Goal: Task Accomplishment & Management: Use online tool/utility

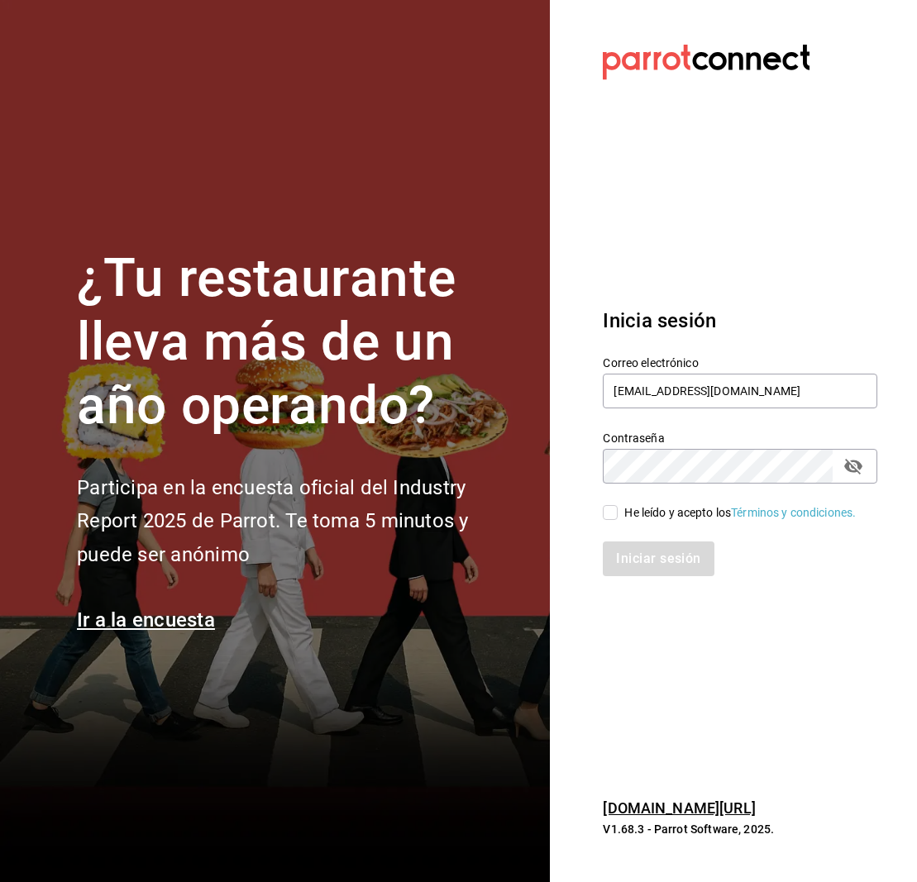
scroll to position [0, 1]
type input "[EMAIL_ADDRESS][DOMAIN_NAME]"
click at [616, 514] on input "He leído y acepto los Términos y condiciones." at bounding box center [610, 512] width 15 height 15
checkbox input "true"
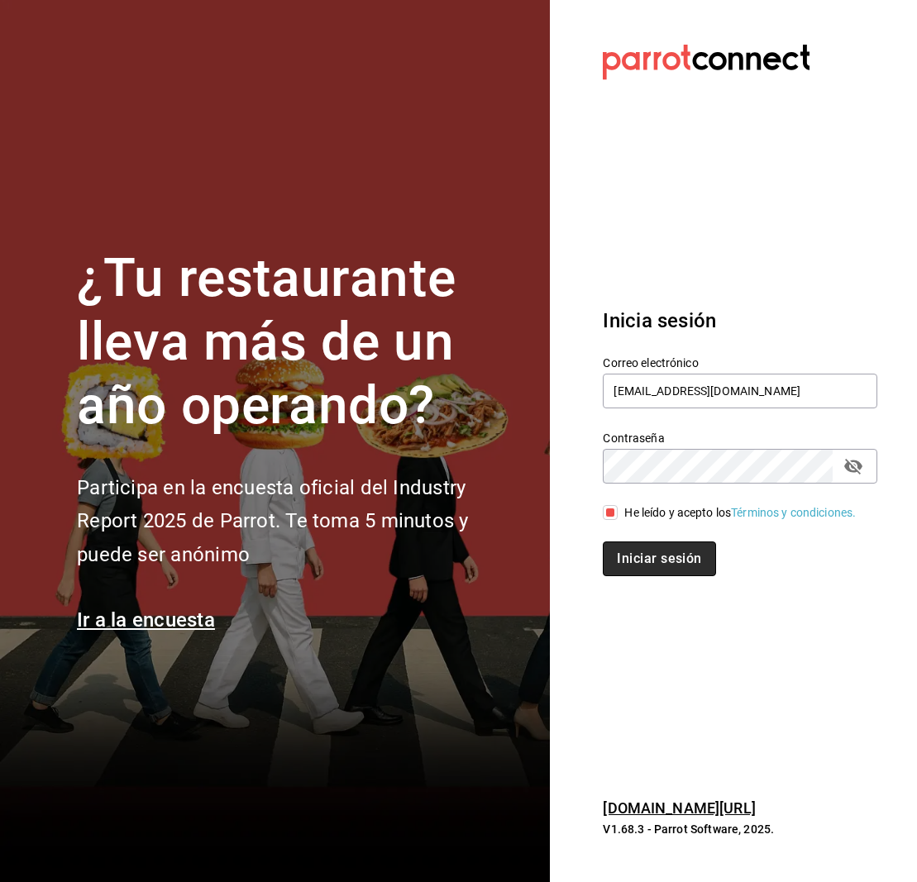
click at [659, 566] on button "Iniciar sesión" at bounding box center [659, 559] width 112 height 35
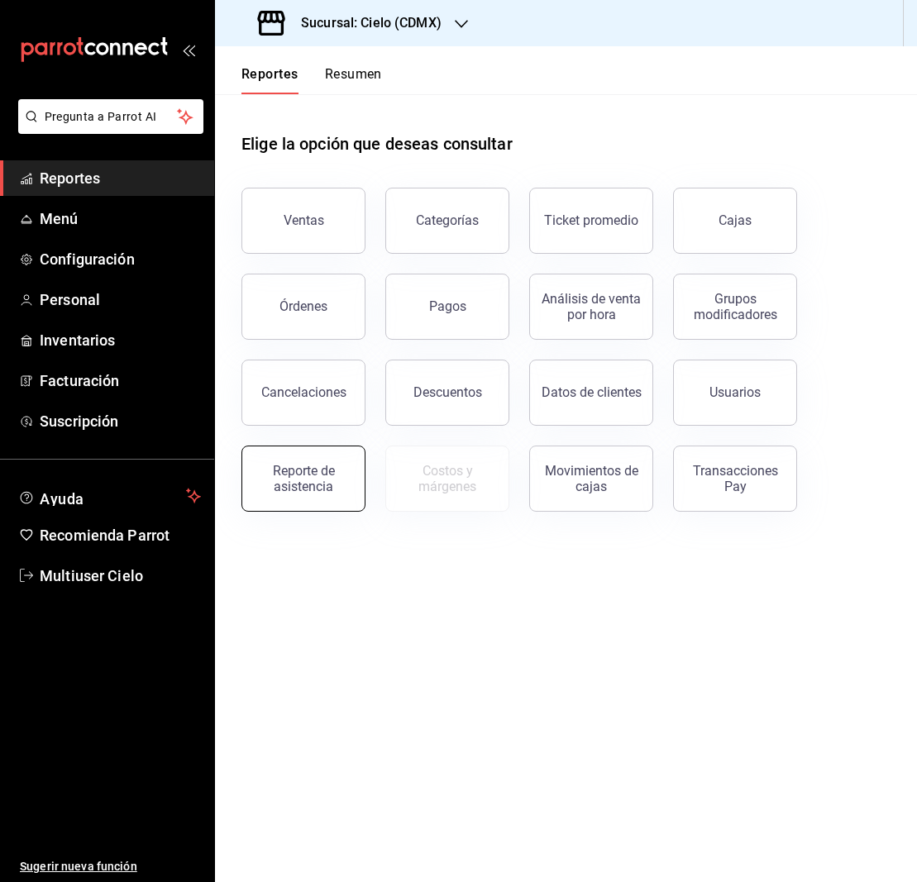
click at [332, 471] on div "Reporte de asistencia" at bounding box center [303, 478] width 103 height 31
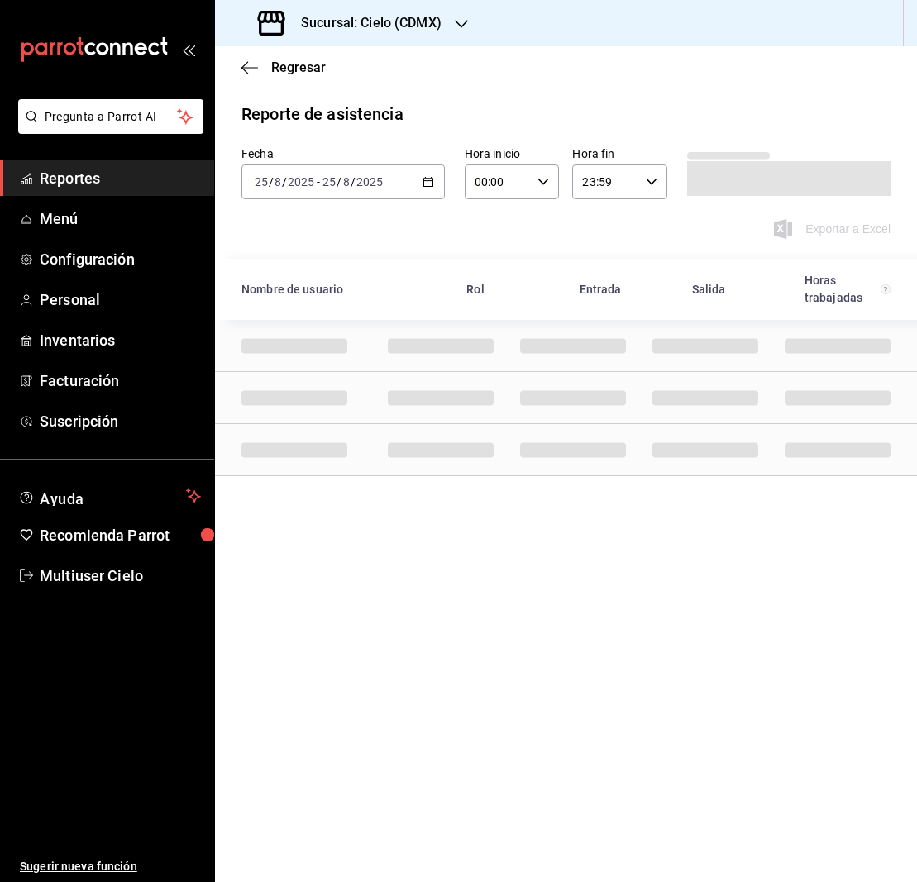
click at [429, 184] on icon "button" at bounding box center [429, 182] width 12 height 12
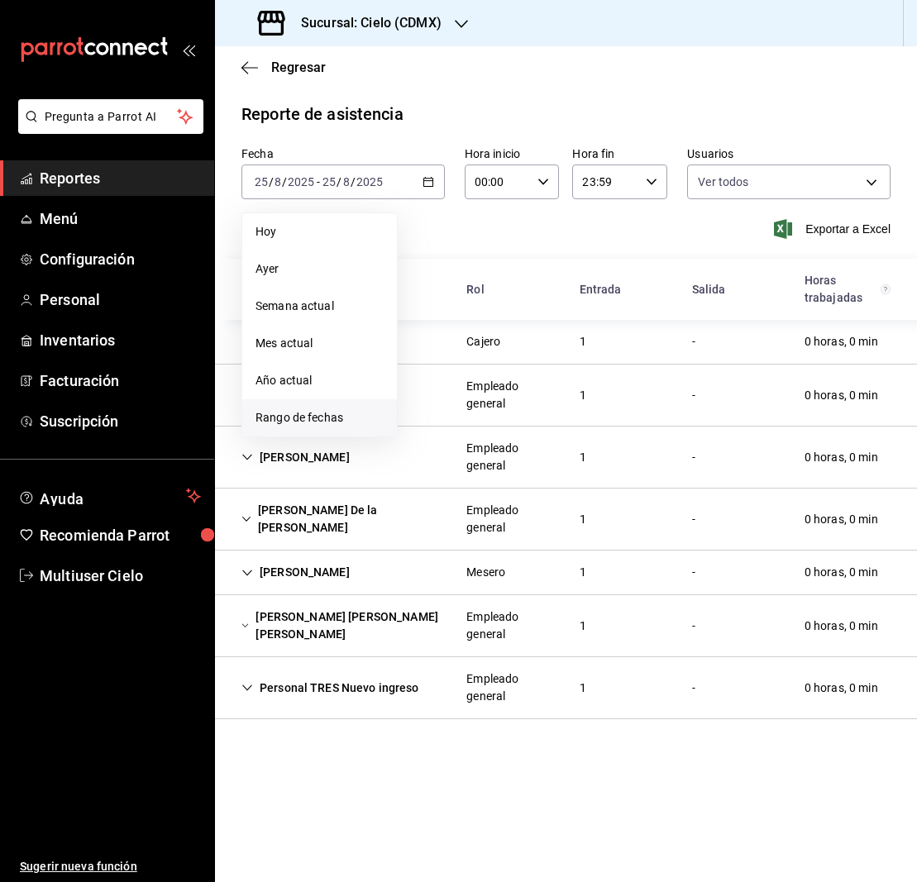
click at [332, 418] on span "Rango de fechas" at bounding box center [320, 417] width 128 height 17
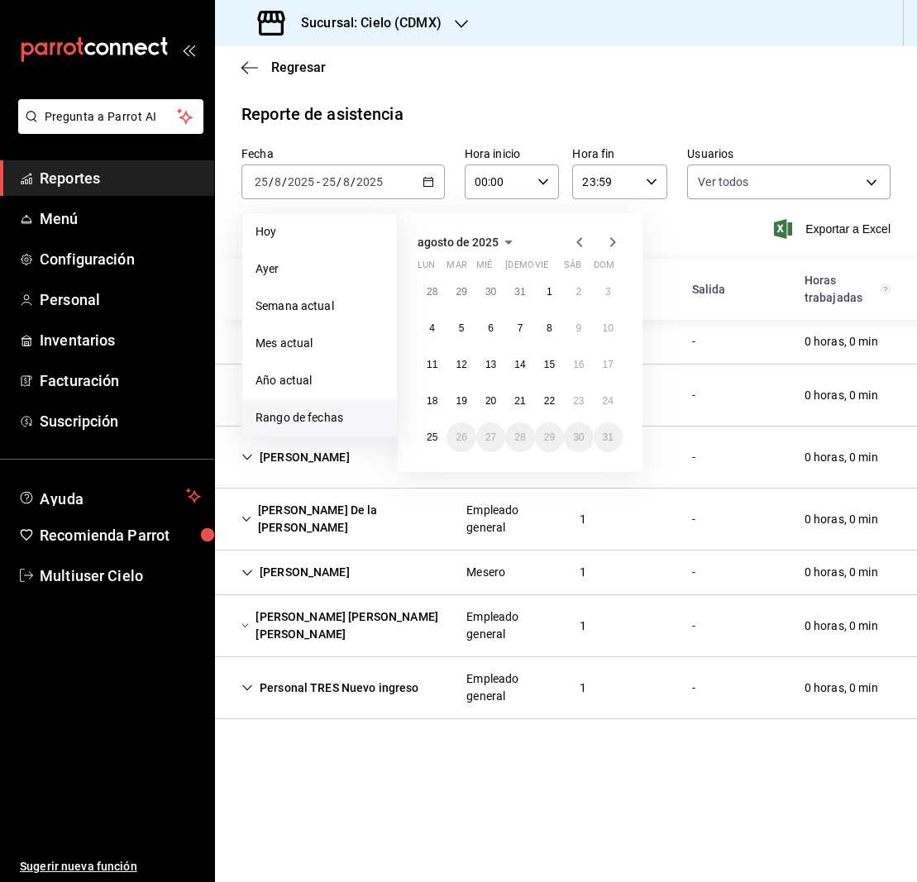
click at [646, 87] on div "Regresar" at bounding box center [566, 67] width 702 height 42
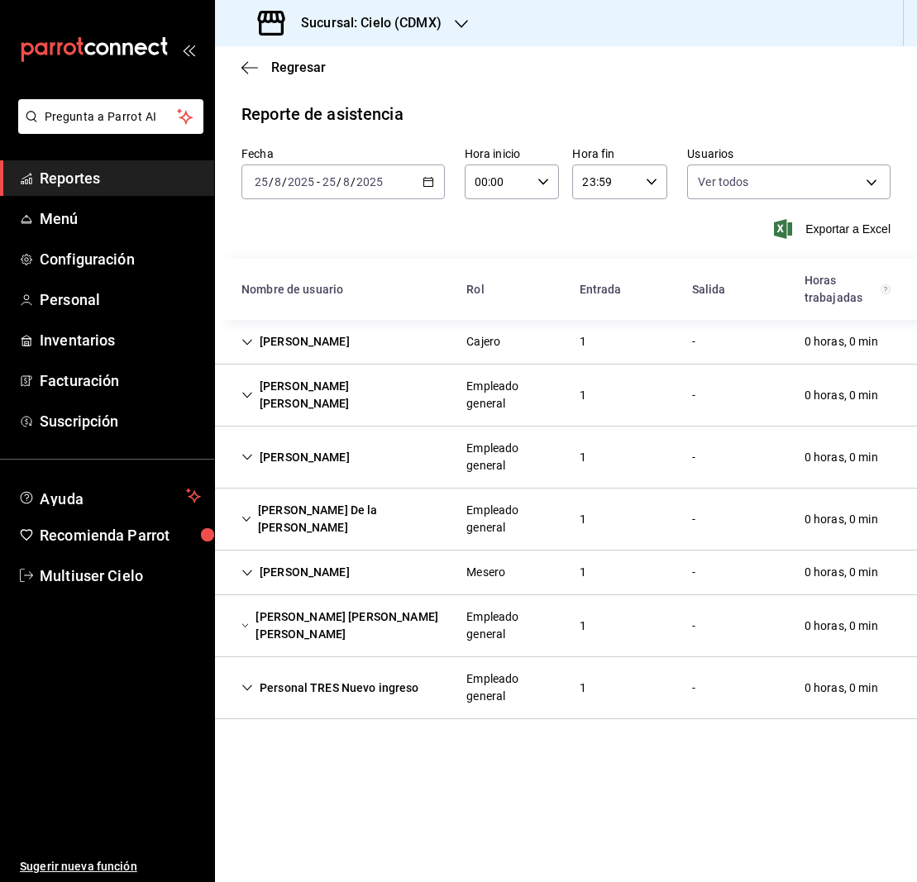
click at [456, 25] on icon "button" at bounding box center [461, 23] width 13 height 13
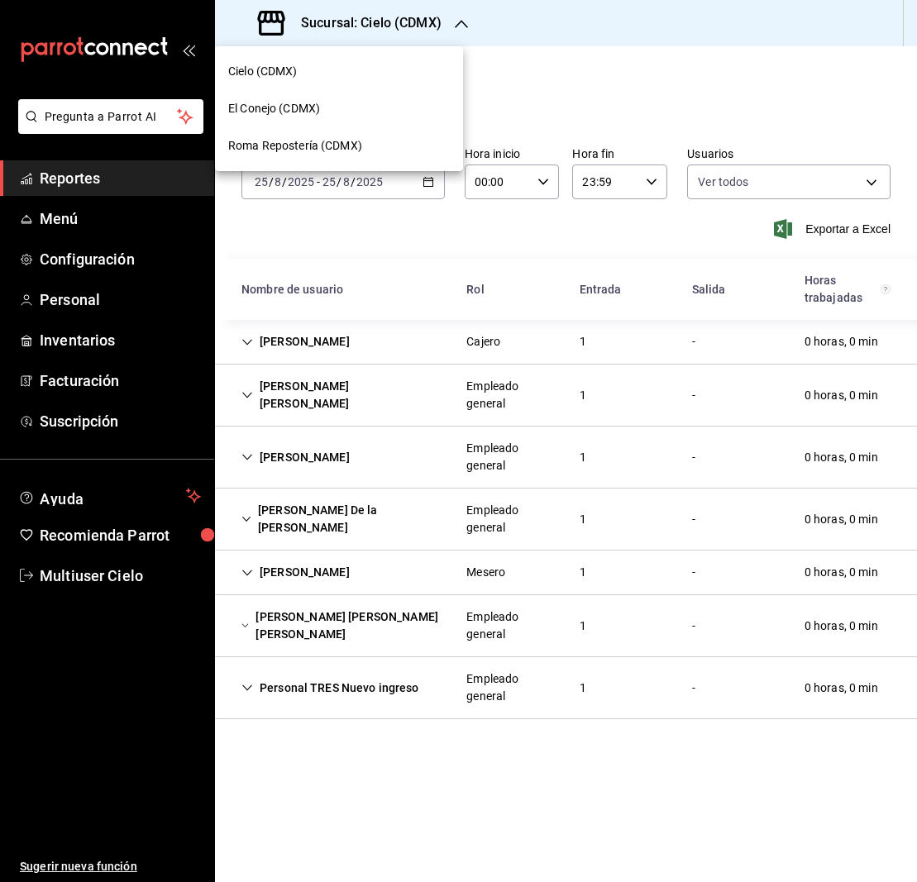
click at [284, 100] on span "El Conejo (CDMX)" at bounding box center [274, 108] width 92 height 17
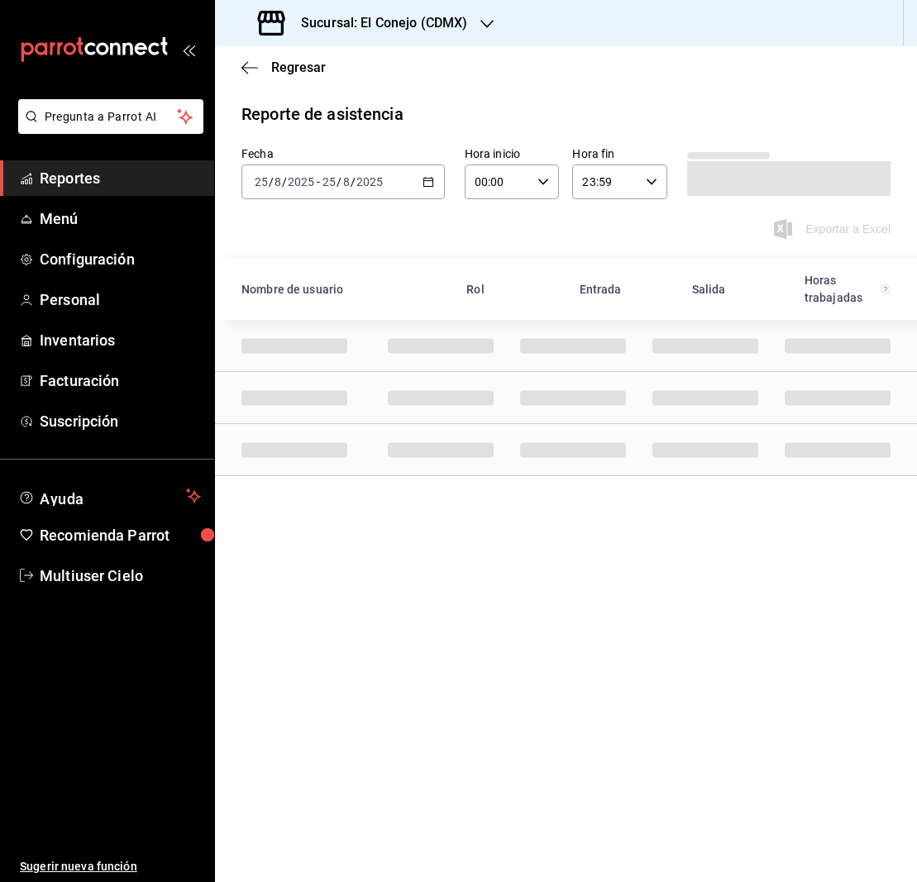
click at [429, 184] on icon "button" at bounding box center [429, 182] width 12 height 12
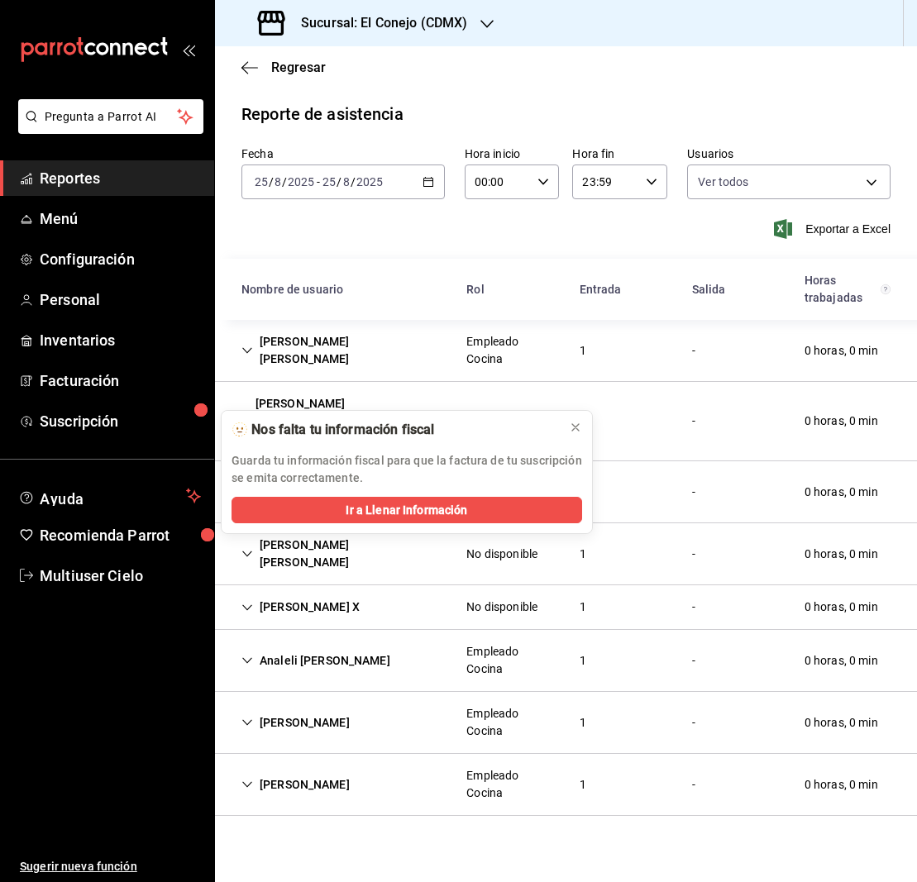
click at [425, 184] on icon "button" at bounding box center [429, 182] width 12 height 12
click at [246, 68] on icon "button" at bounding box center [249, 67] width 17 height 1
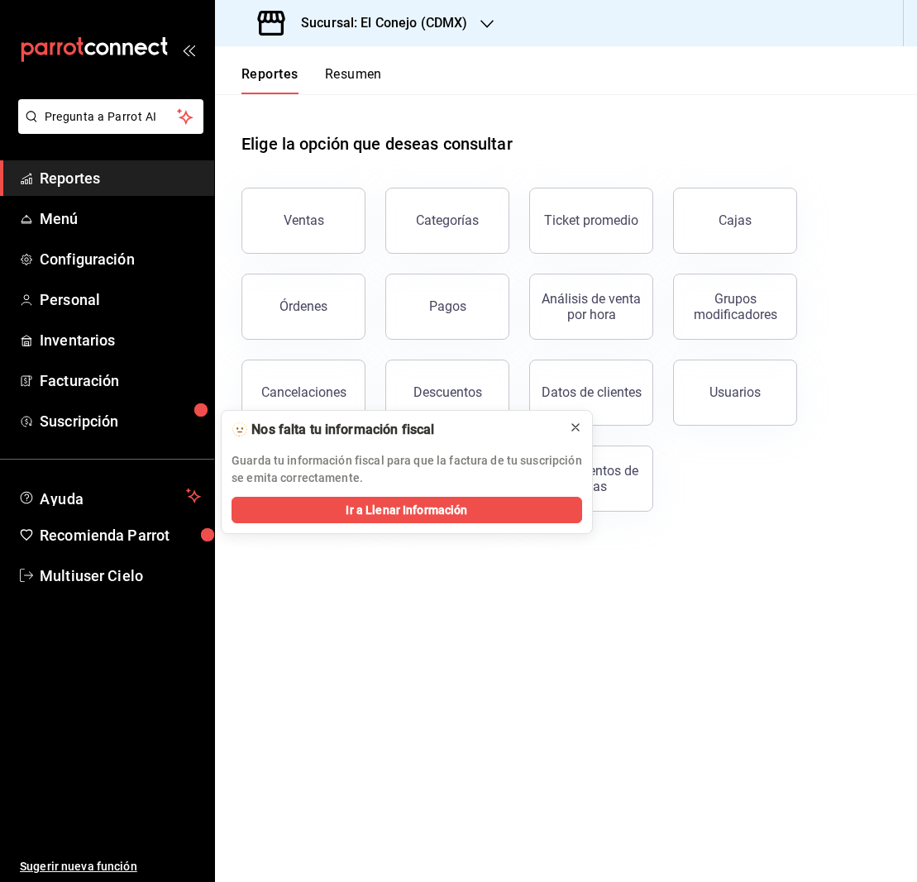
click at [576, 427] on icon at bounding box center [575, 427] width 13 height 13
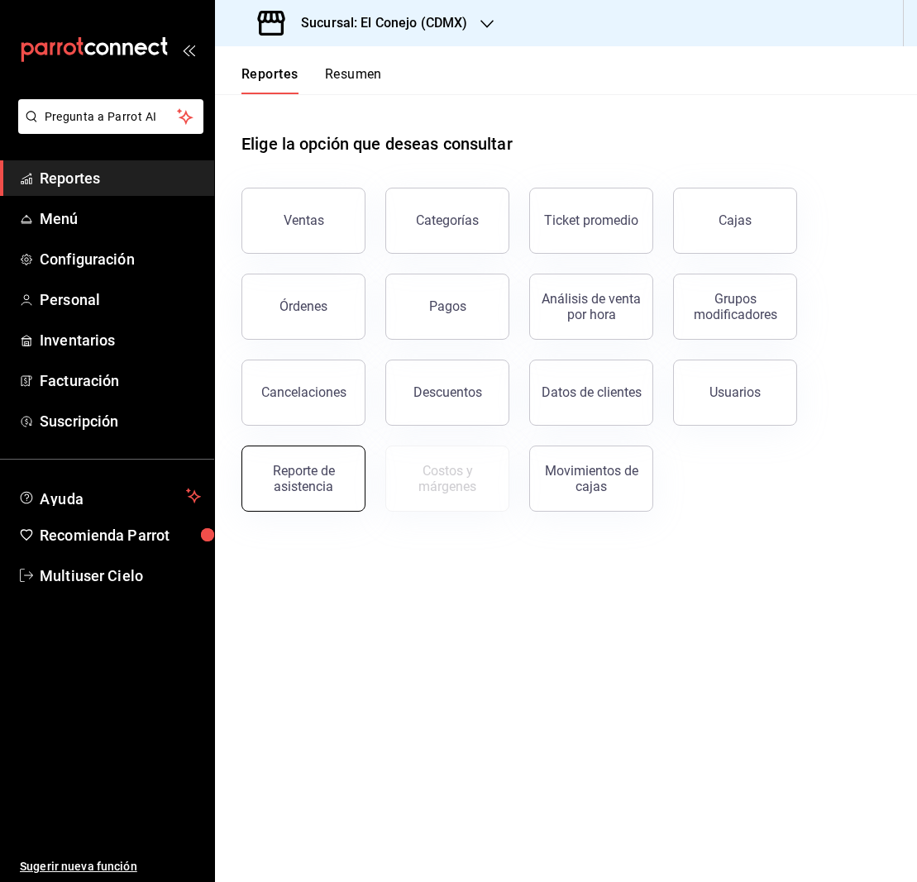
click at [282, 482] on div "Reporte de asistencia" at bounding box center [303, 478] width 103 height 31
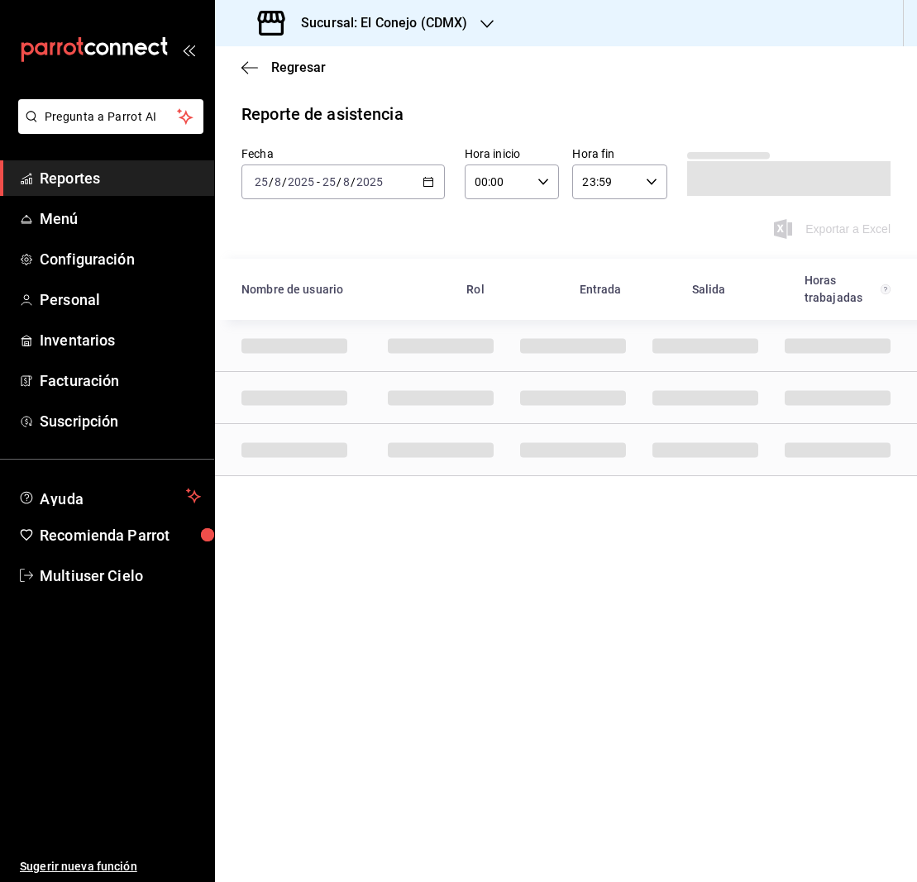
click at [426, 184] on icon "button" at bounding box center [429, 182] width 12 height 12
click at [313, 419] on span "Rango de fechas" at bounding box center [320, 417] width 128 height 17
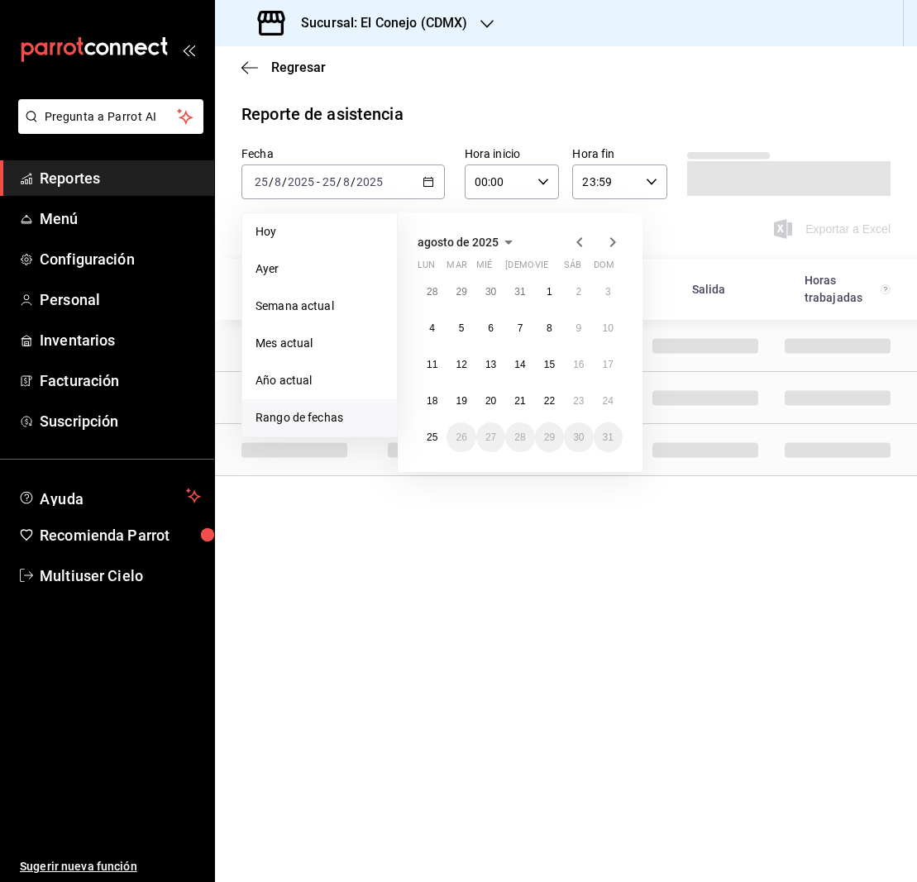
scroll to position [0, 0]
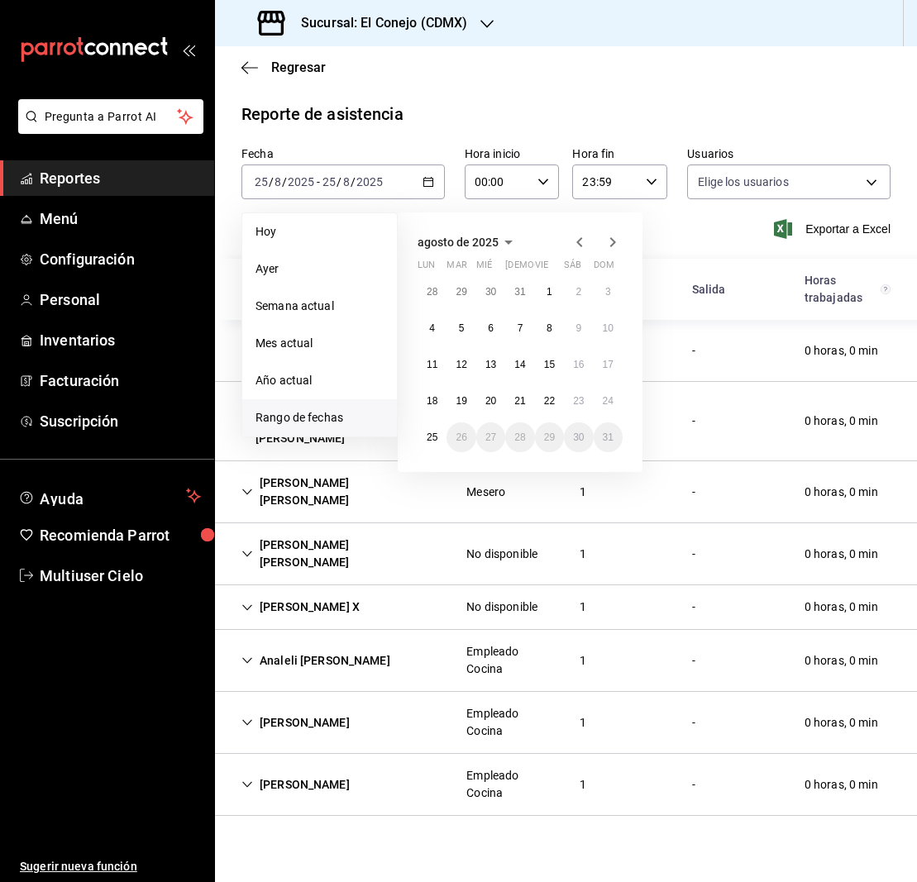
type input "38254b36-9fab-4b87-a27c-735997534c25,dabe8a03-8eff-43c1-9142-57e282b9c1cd,adece…"
click at [436, 404] on abbr "18" at bounding box center [432, 401] width 11 height 12
click at [617, 403] on button "24" at bounding box center [608, 401] width 29 height 30
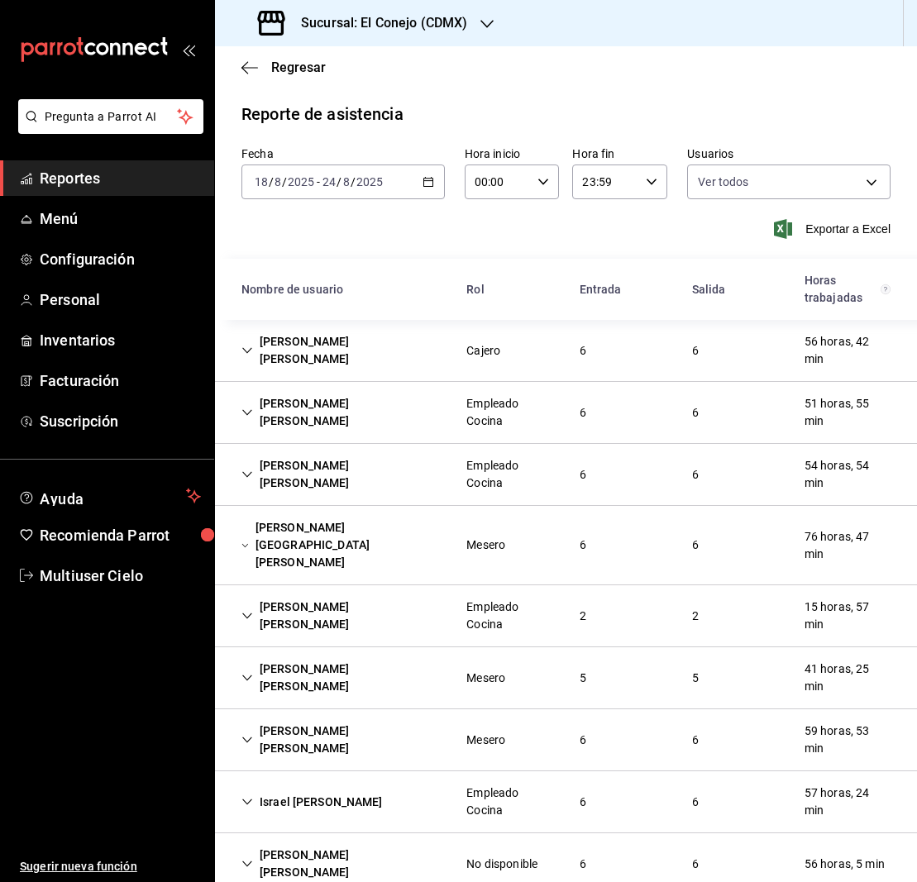
click at [581, 358] on div "6" at bounding box center [582, 351] width 33 height 31
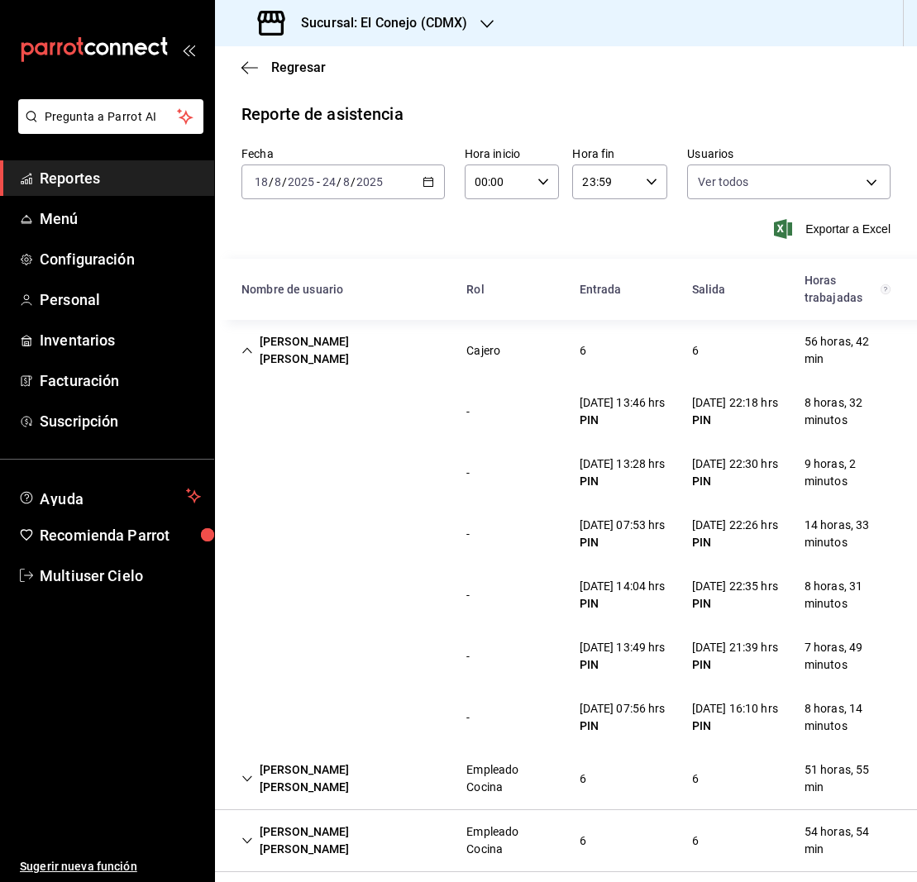
click at [245, 349] on icon "Cell" at bounding box center [247, 351] width 12 height 12
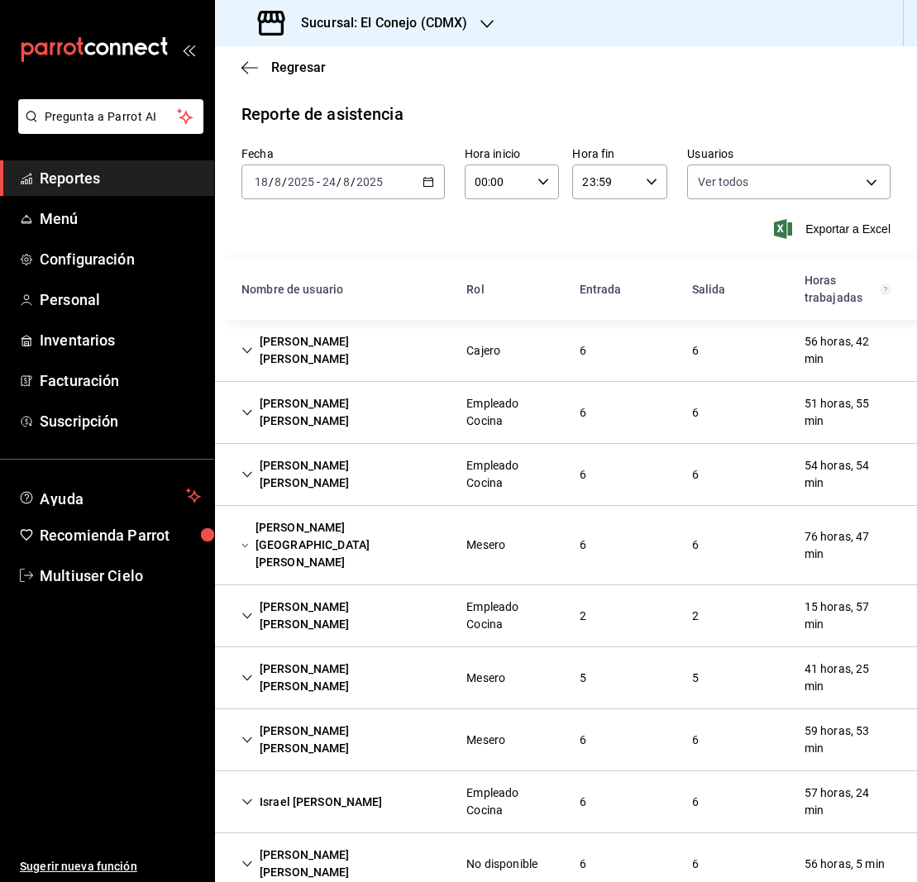
click at [246, 413] on icon "Cell" at bounding box center [247, 413] width 12 height 12
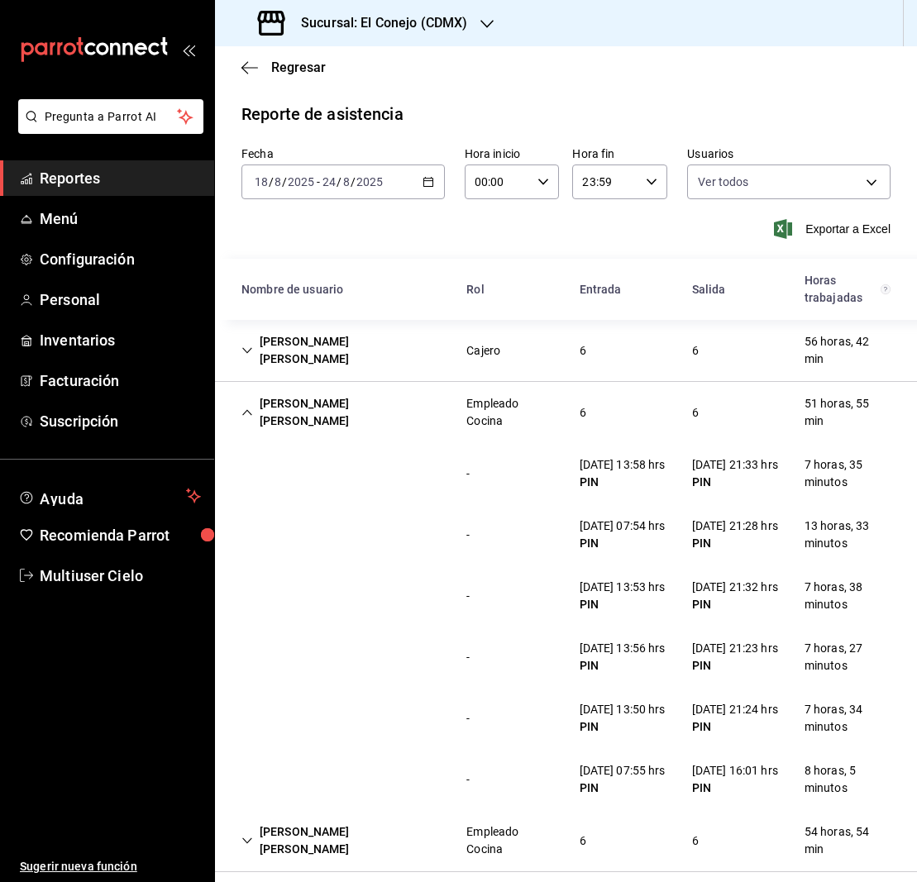
click at [242, 347] on icon "Cell" at bounding box center [247, 351] width 12 height 12
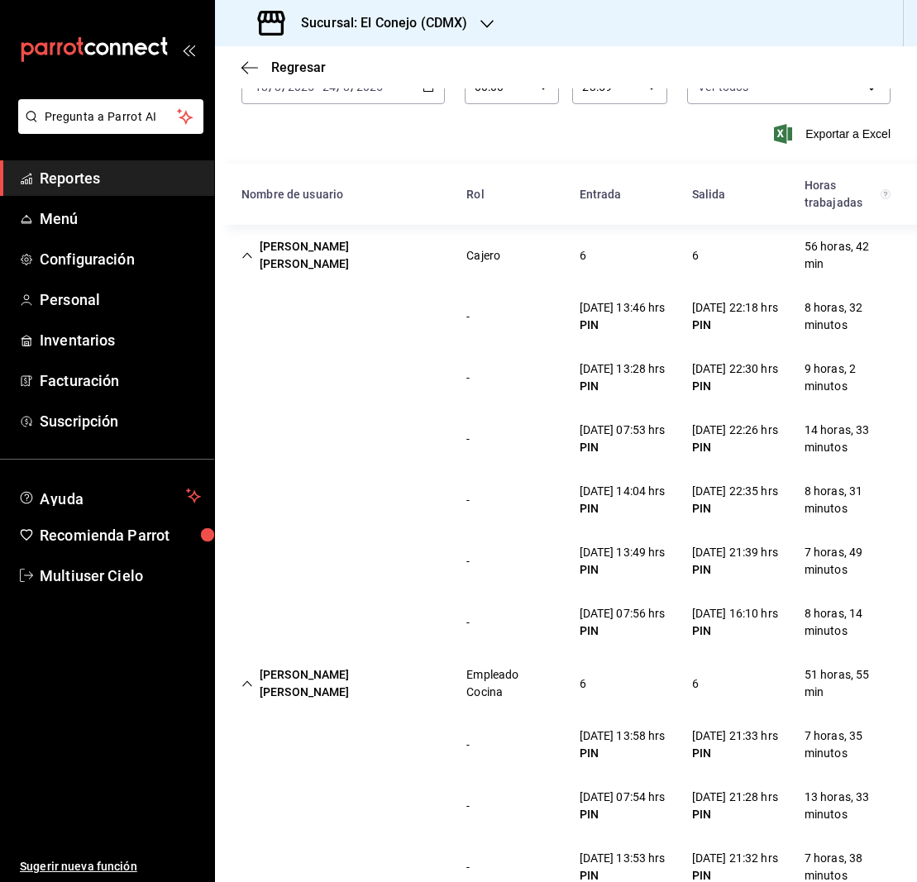
scroll to position [96, 0]
click at [247, 254] on icon "Cell" at bounding box center [247, 255] width 12 height 12
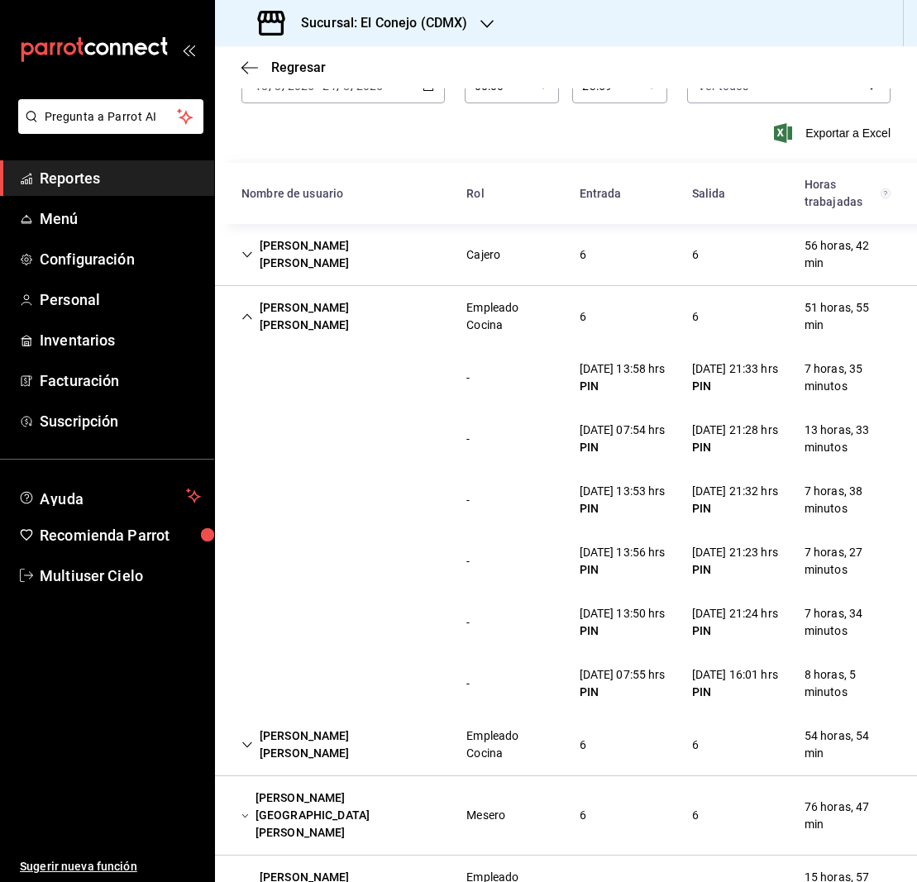
click at [250, 314] on icon "Cell" at bounding box center [247, 317] width 12 height 12
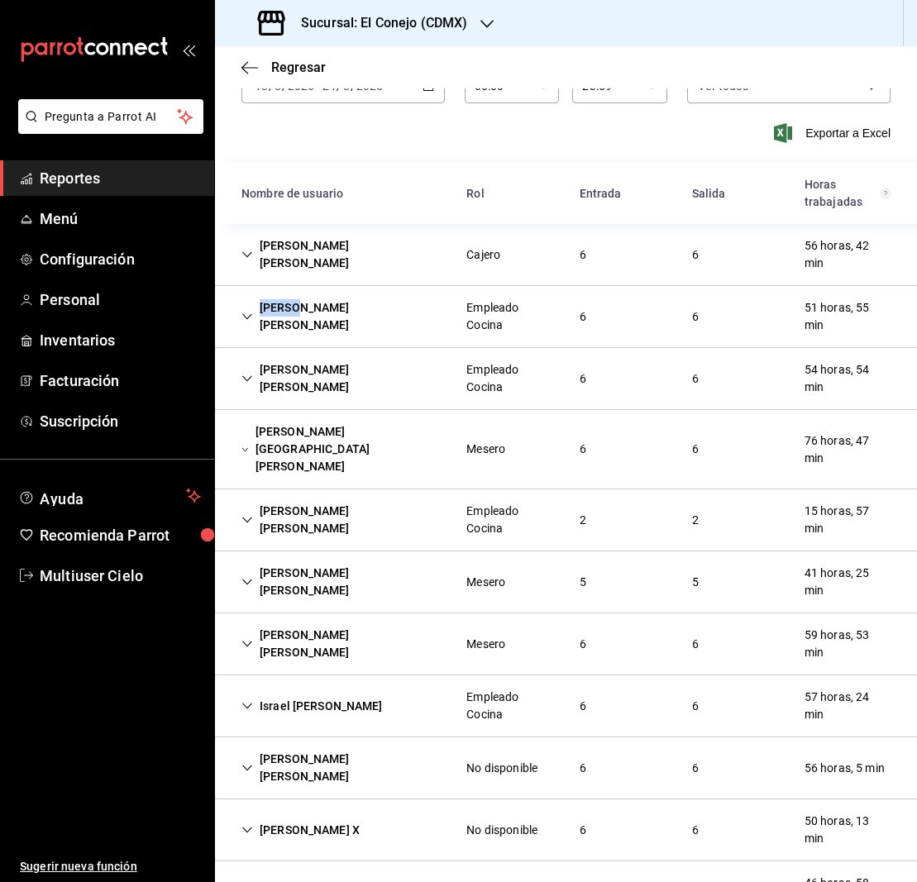
click at [250, 314] on icon "Cell" at bounding box center [247, 317] width 12 height 12
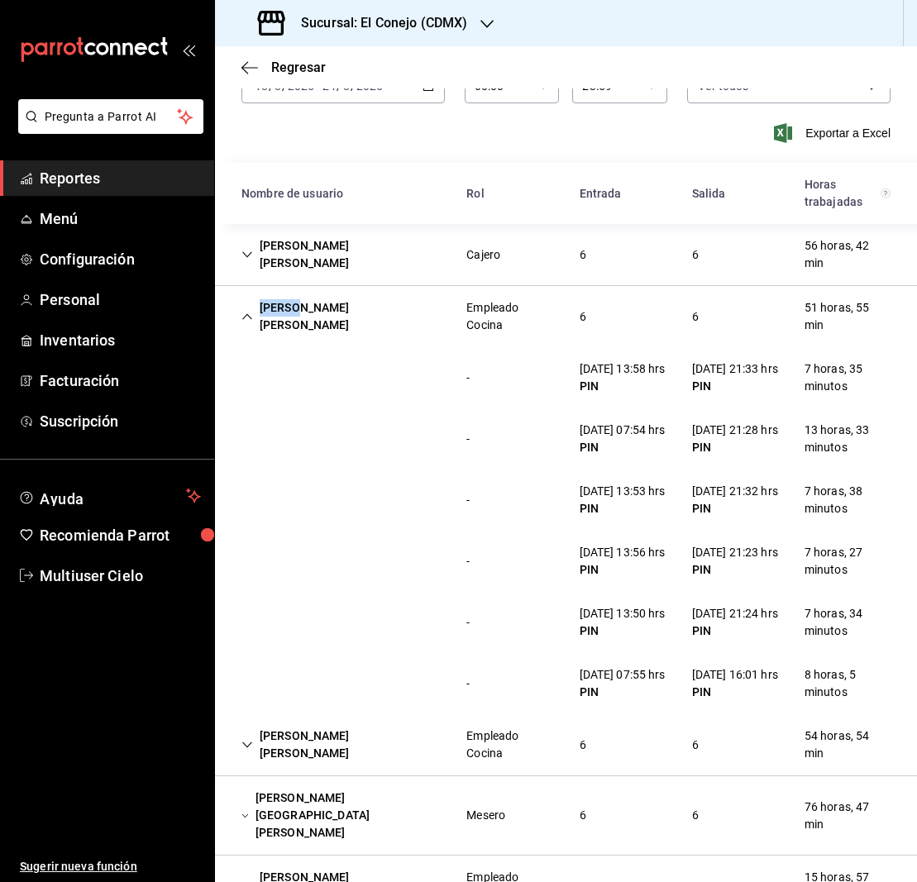
click at [250, 314] on icon "Cell" at bounding box center [247, 317] width 12 height 12
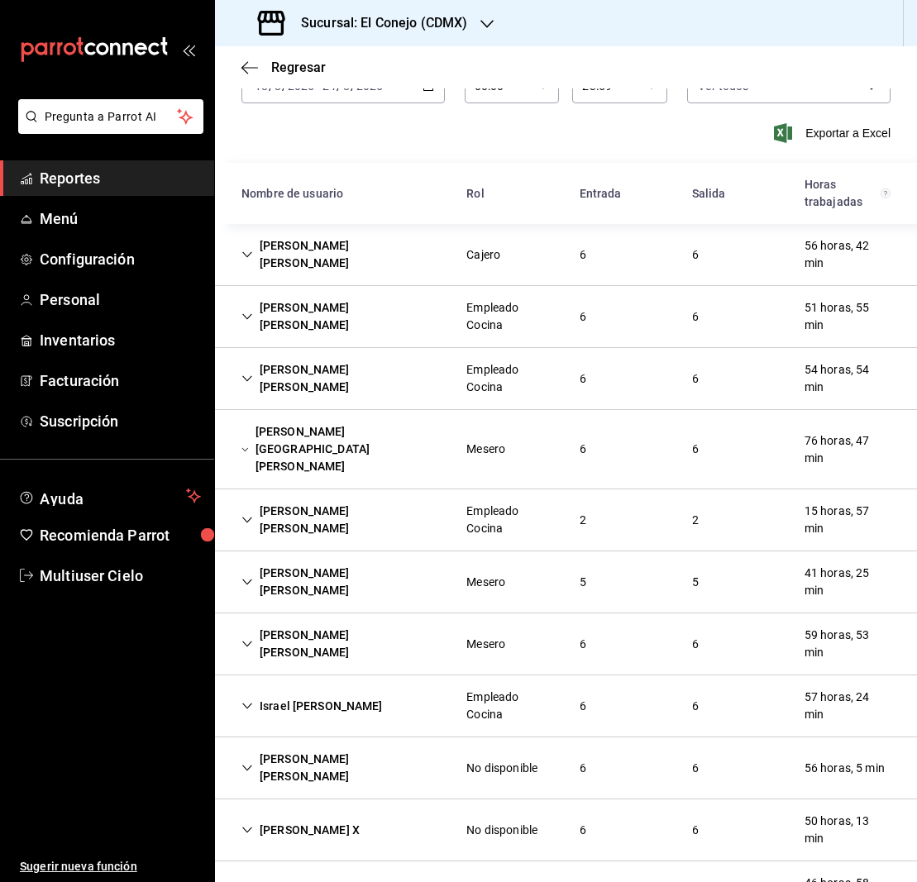
click at [251, 375] on icon "Cell" at bounding box center [247, 379] width 12 height 12
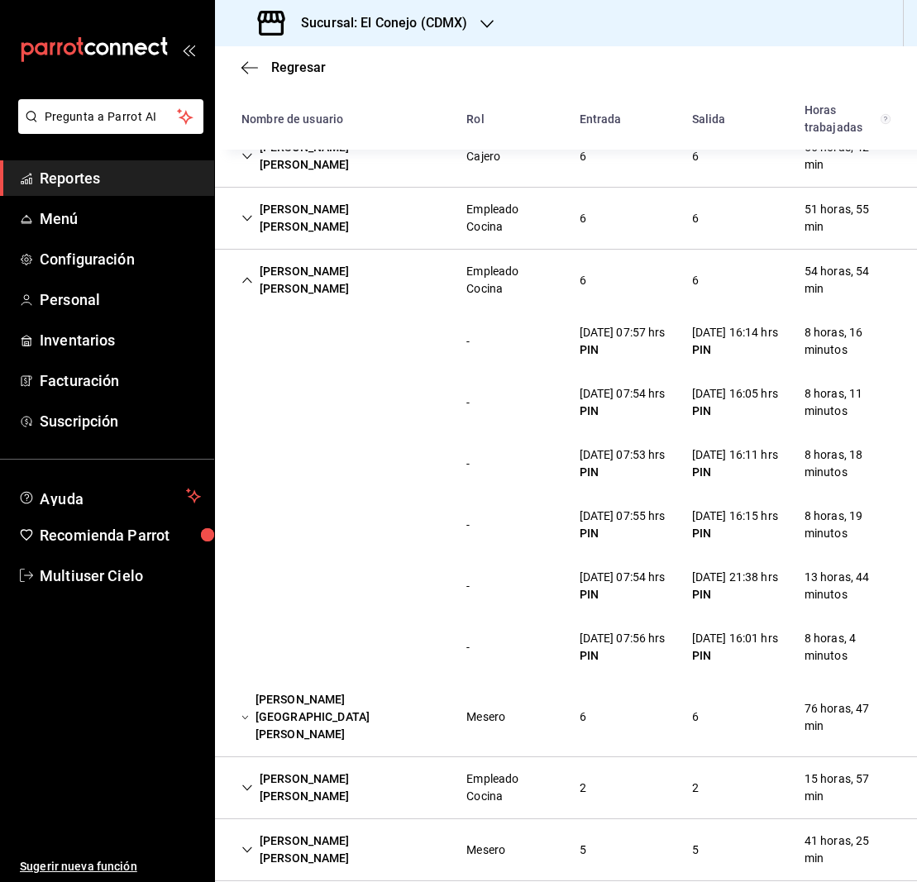
scroll to position [216, 0]
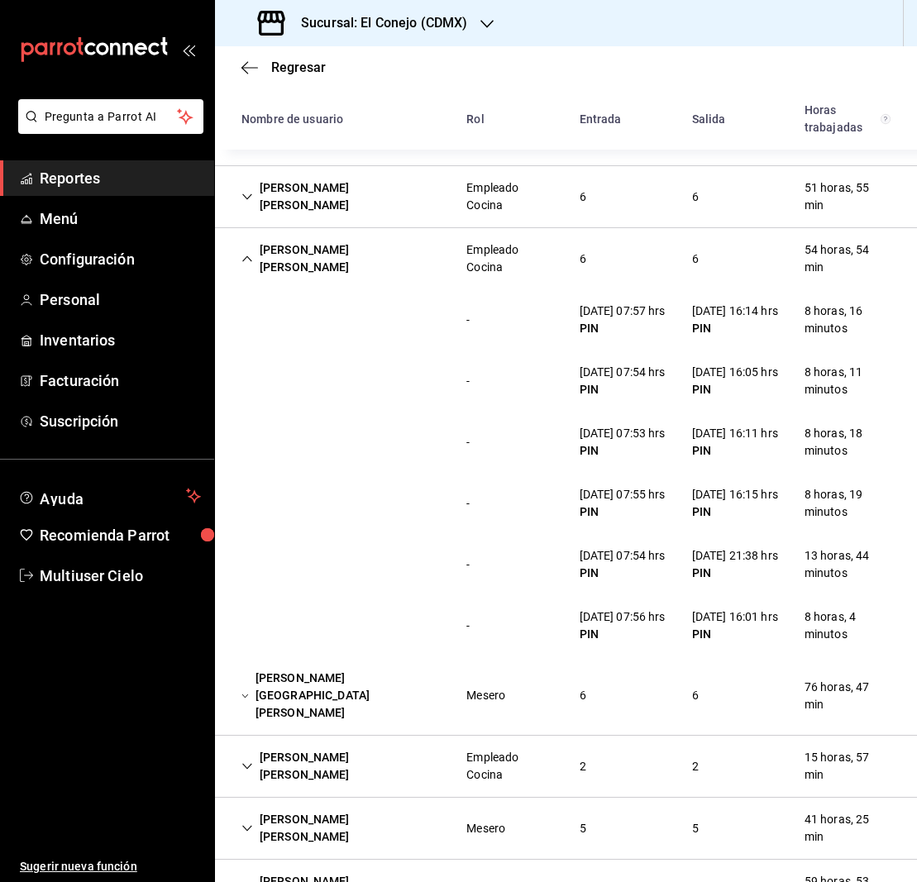
click at [244, 259] on icon "Cell" at bounding box center [247, 259] width 12 height 12
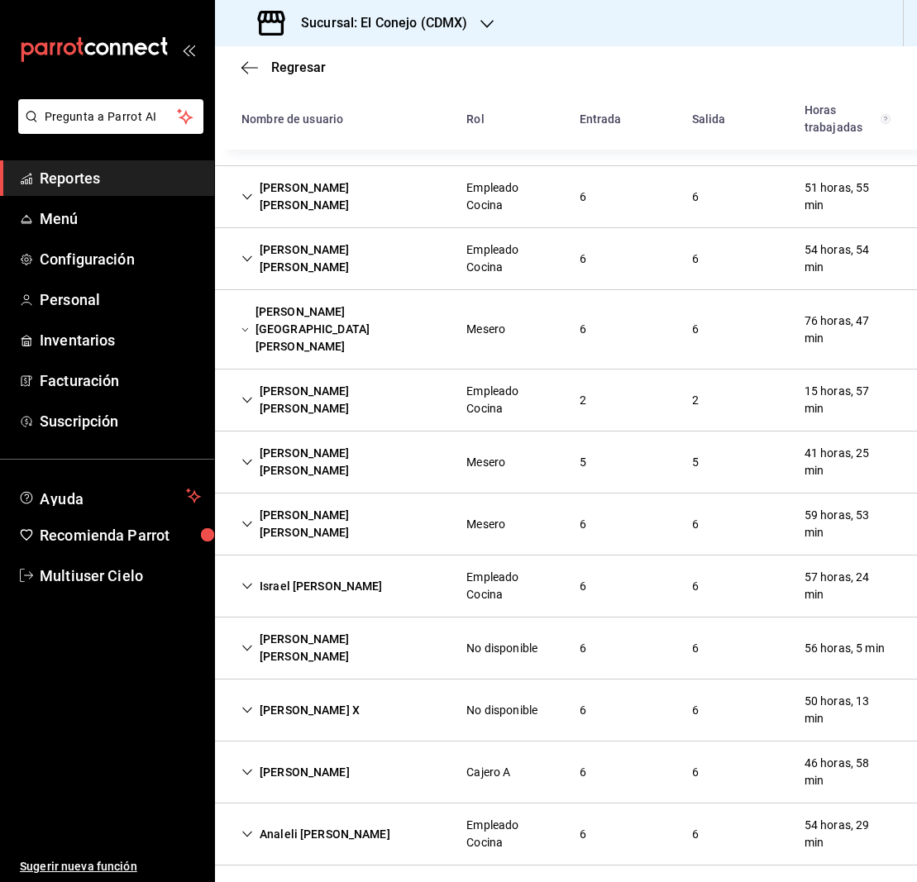
click at [243, 324] on icon "Cell" at bounding box center [244, 330] width 7 height 12
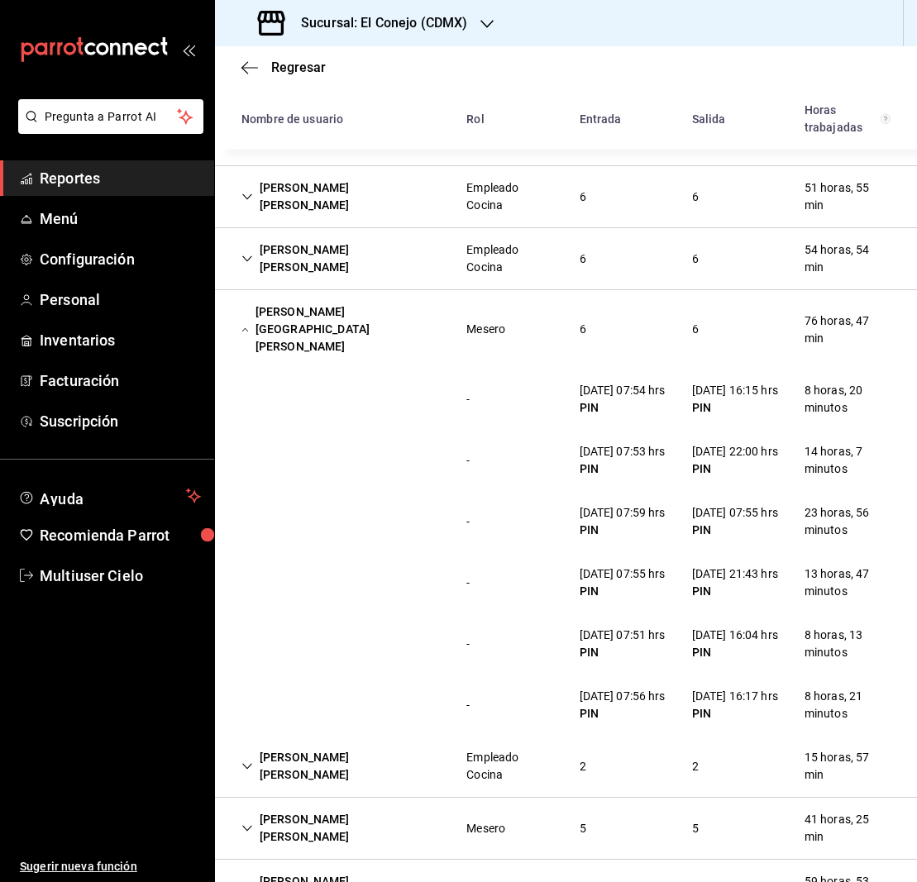
scroll to position [215, 0]
click at [245, 325] on icon "Cell" at bounding box center [244, 331] width 7 height 12
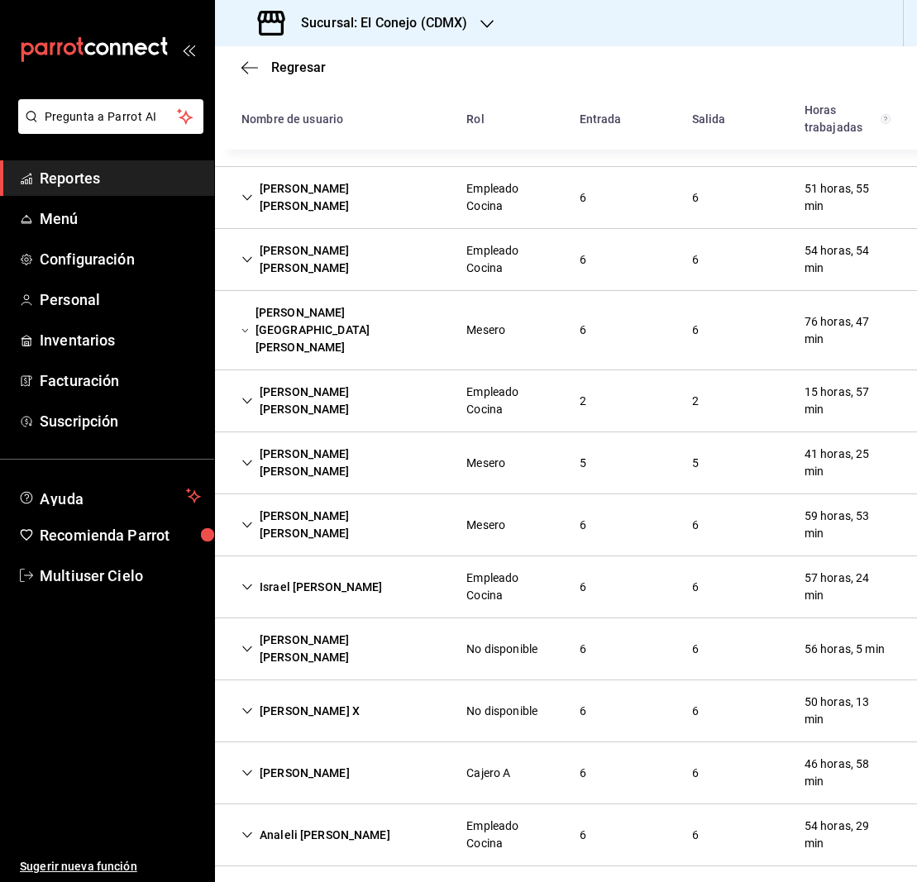
click at [247, 395] on icon "Cell" at bounding box center [247, 401] width 12 height 12
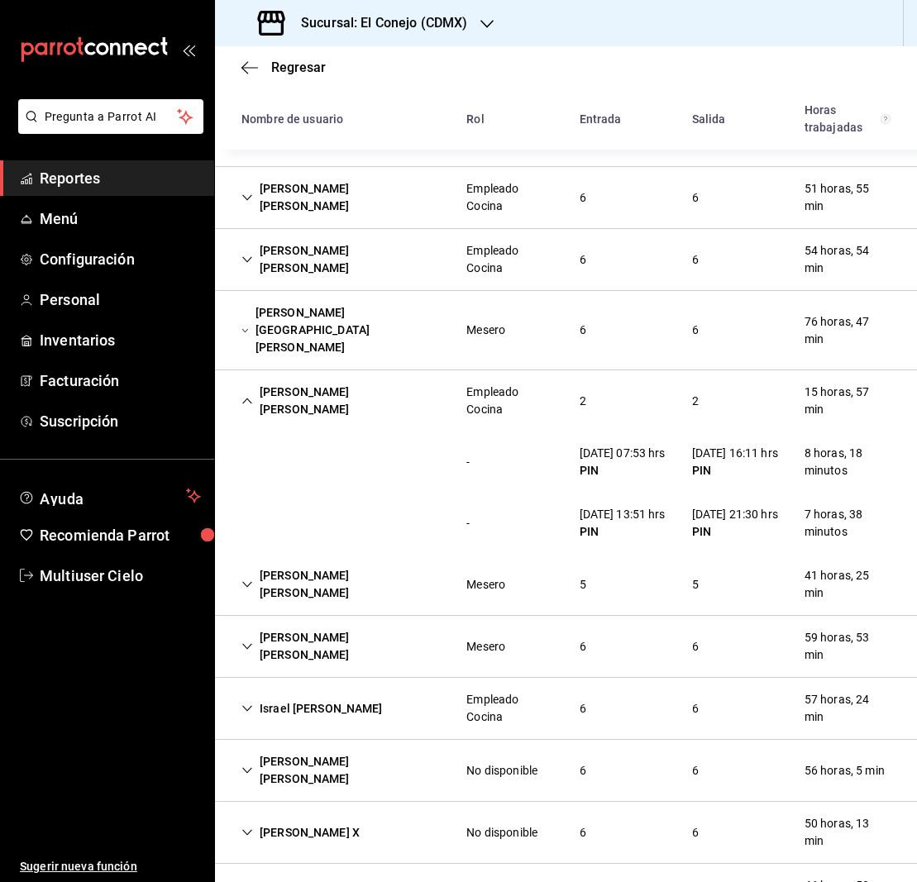
click at [247, 325] on icon "Cell" at bounding box center [244, 331] width 7 height 12
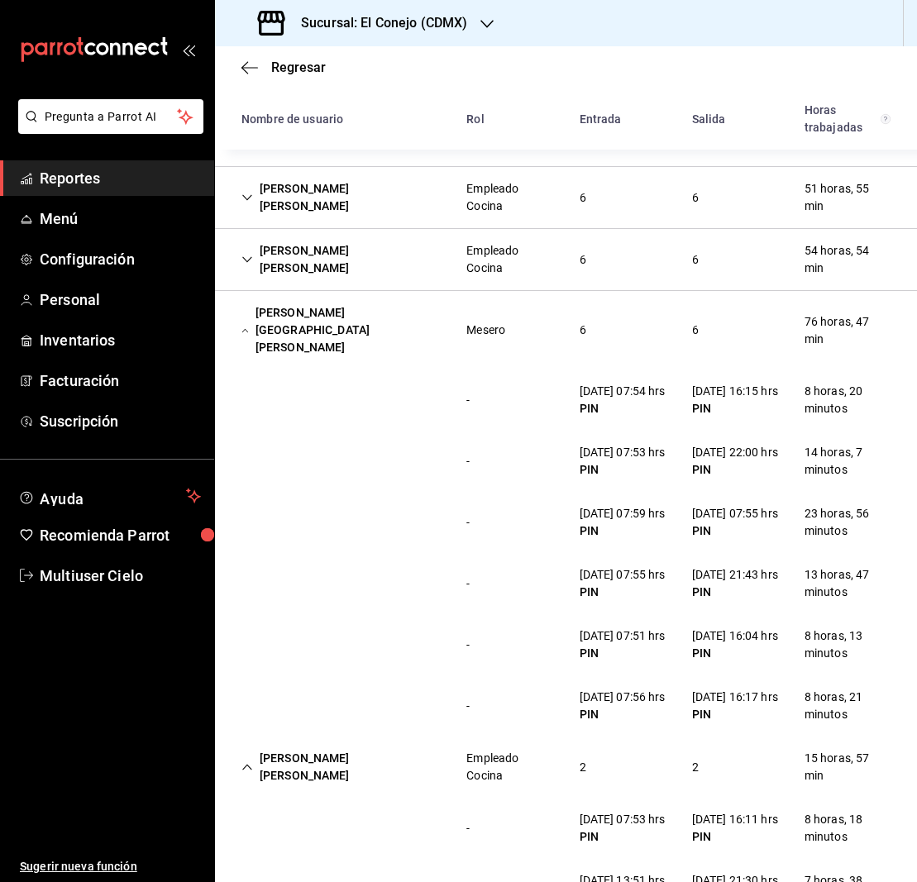
click at [243, 325] on icon "Cell" at bounding box center [244, 331] width 7 height 12
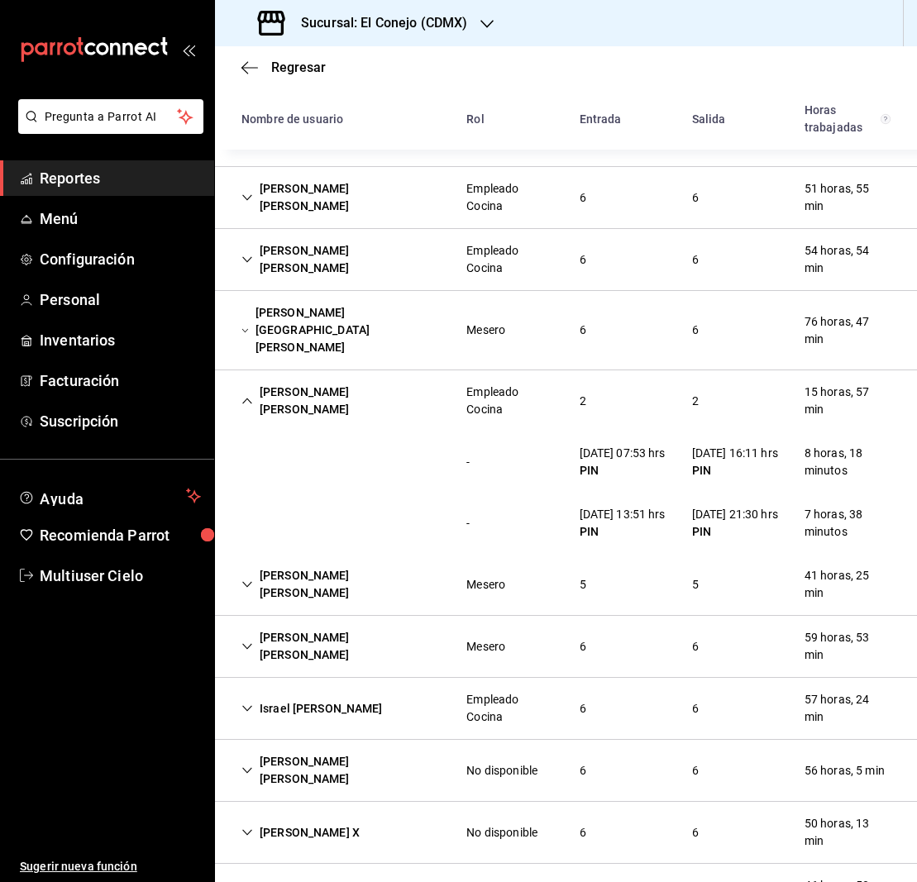
click at [244, 395] on icon "Cell" at bounding box center [247, 401] width 12 height 12
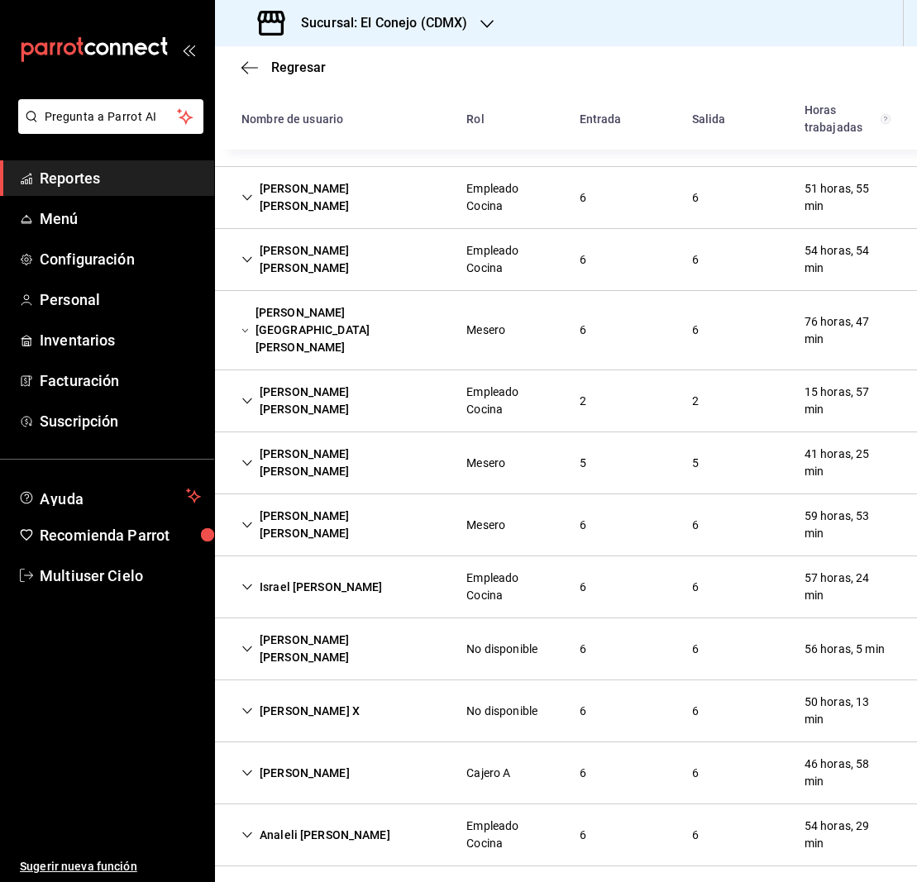
click at [241, 443] on div "Diana Yoselin Gomez Romero" at bounding box center [340, 463] width 225 height 48
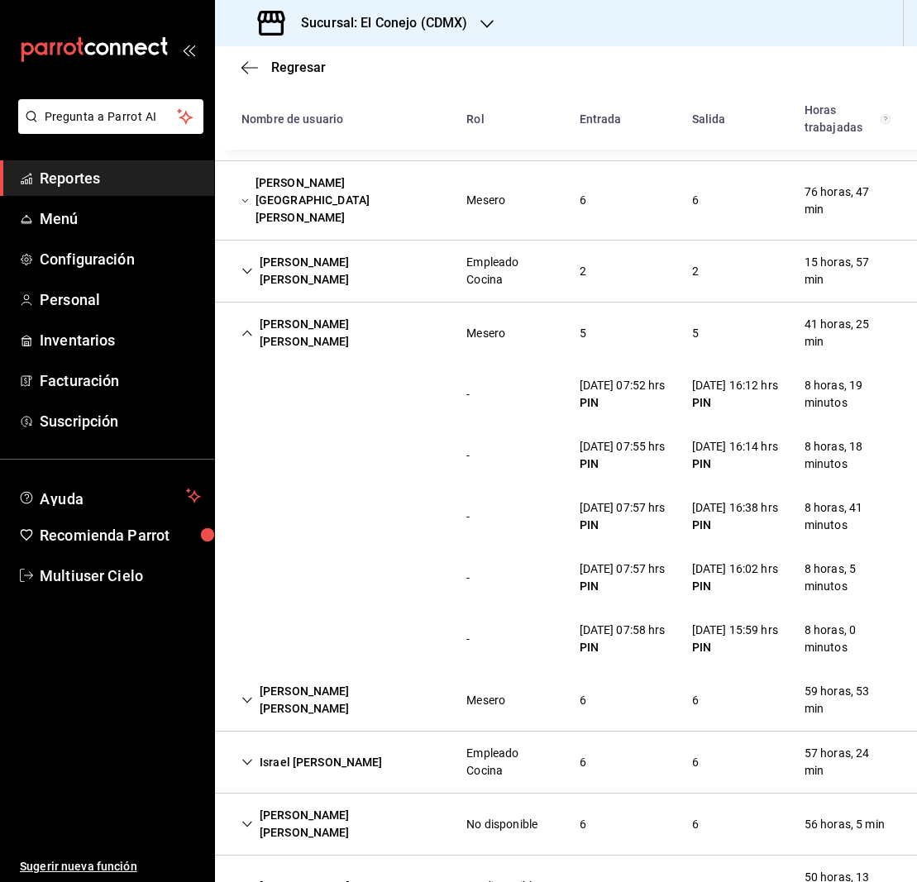
scroll to position [350, 0]
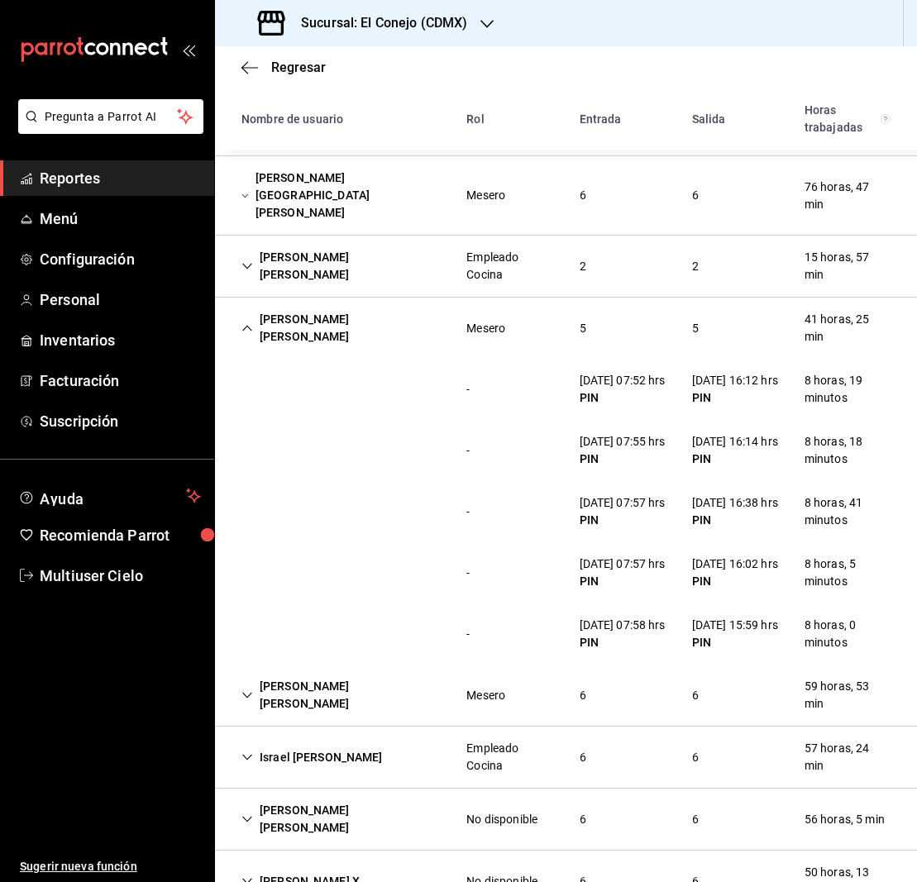
click at [246, 323] on icon "Cell" at bounding box center [247, 329] width 12 height 12
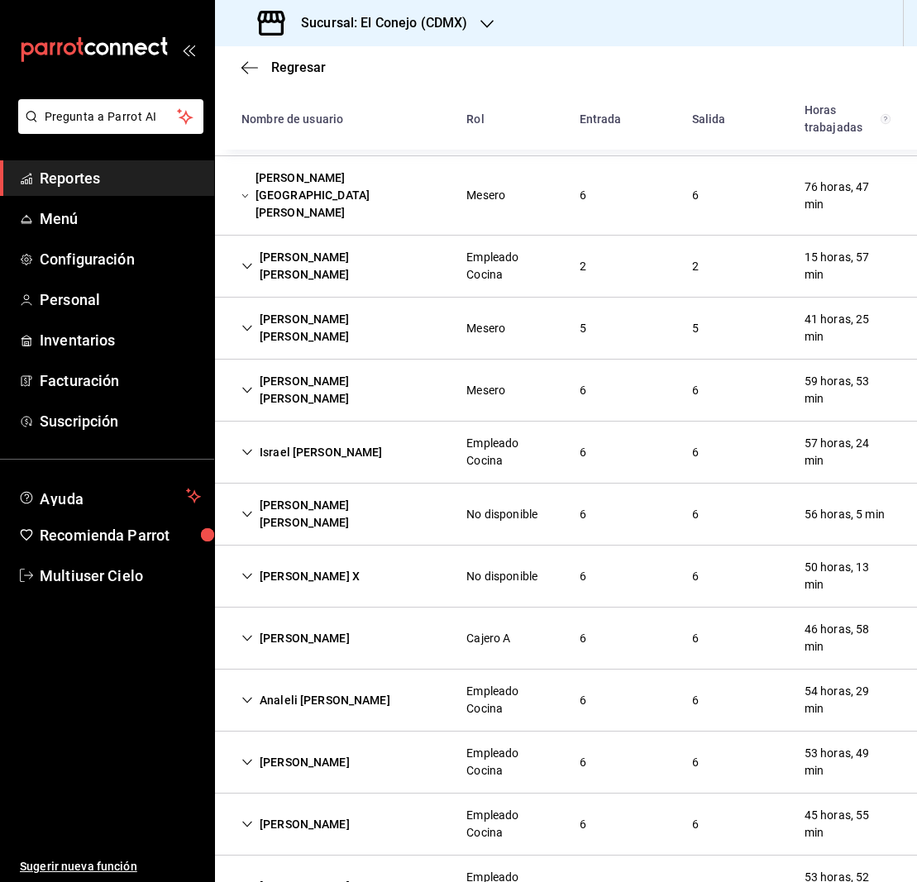
click at [244, 385] on icon "Cell" at bounding box center [247, 391] width 12 height 12
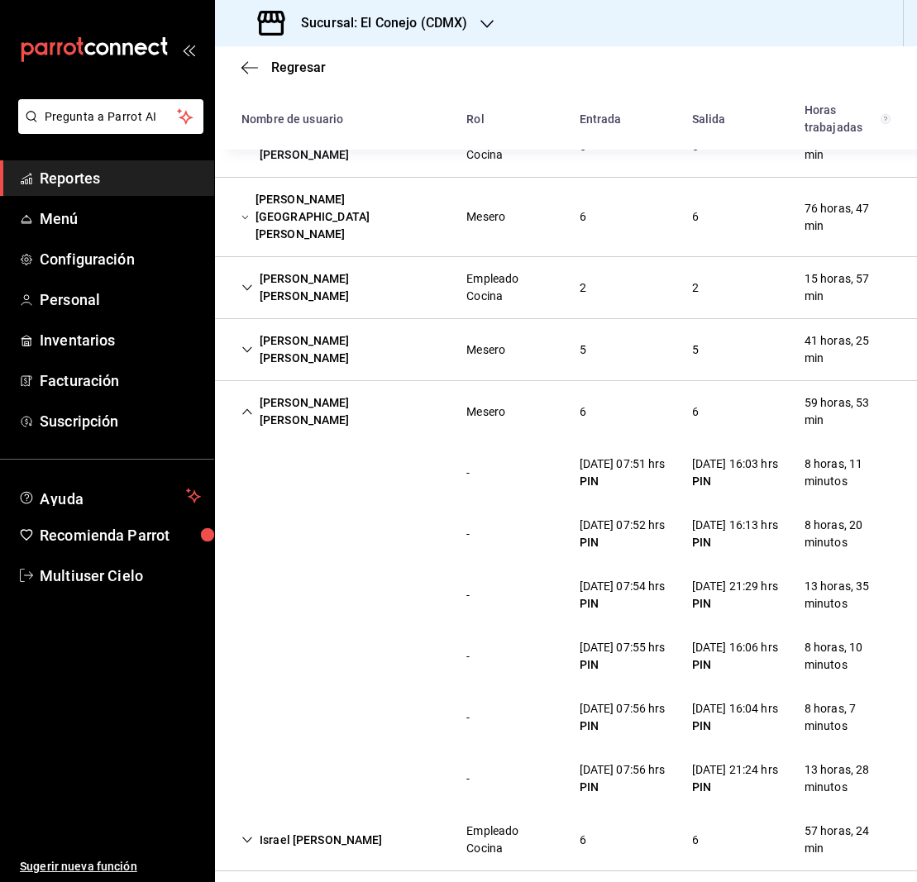
scroll to position [319, 0]
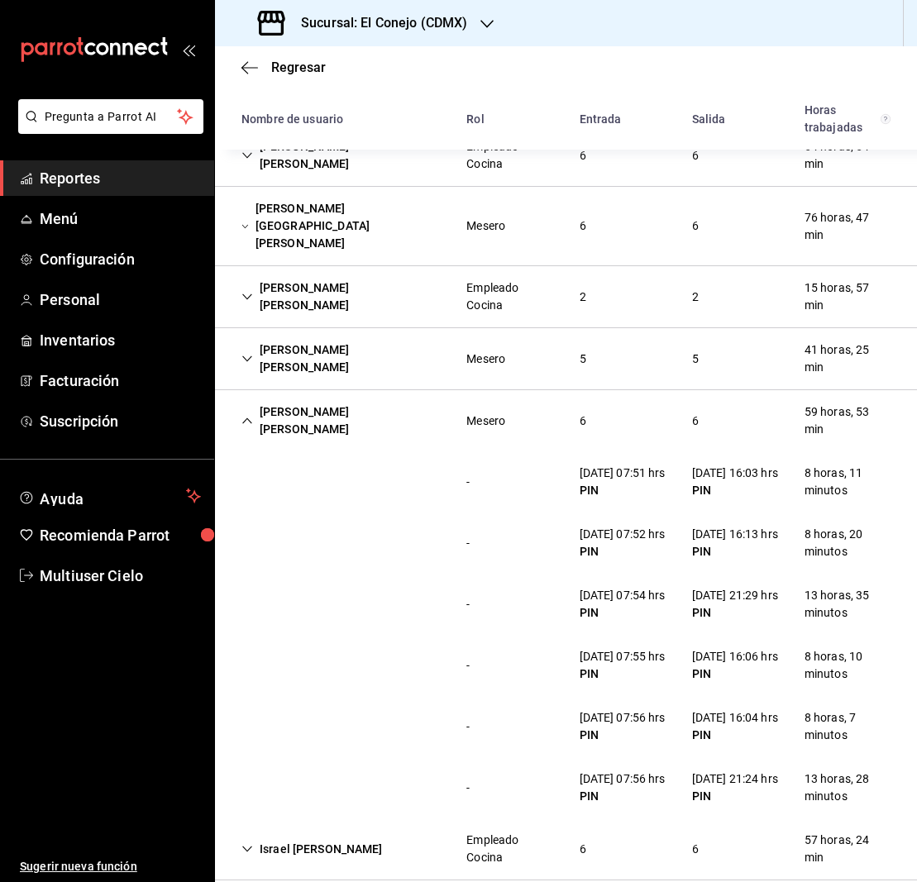
click at [247, 415] on icon "Cell" at bounding box center [247, 421] width 12 height 12
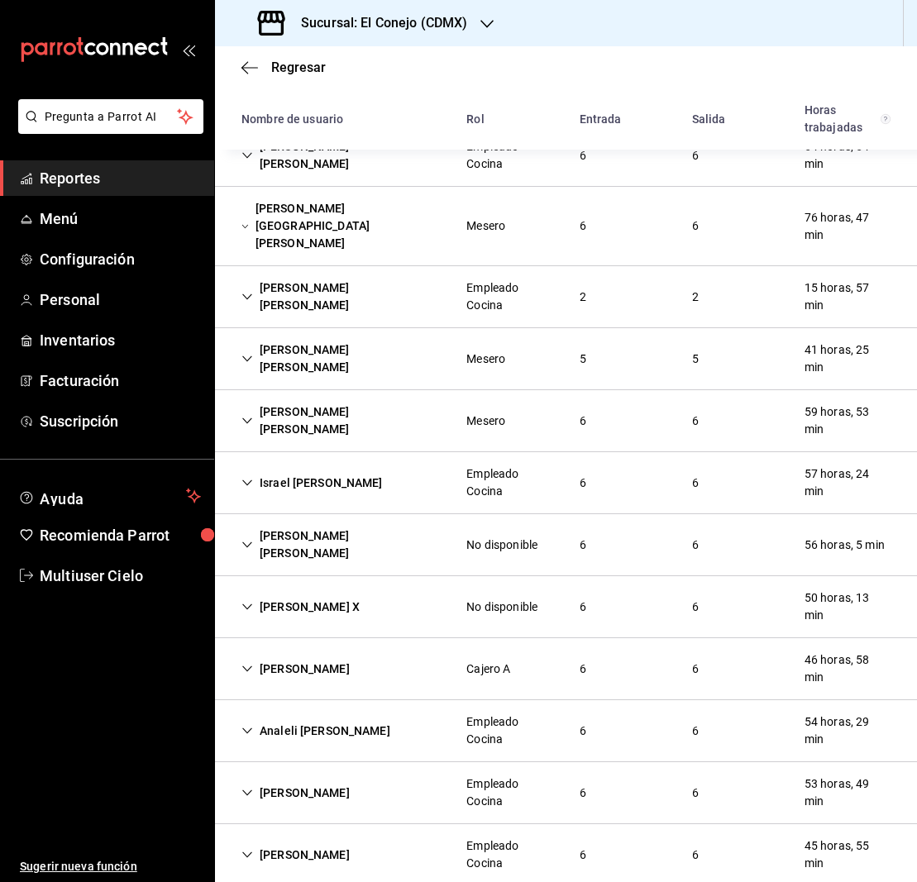
click at [248, 415] on icon "Cell" at bounding box center [247, 421] width 12 height 12
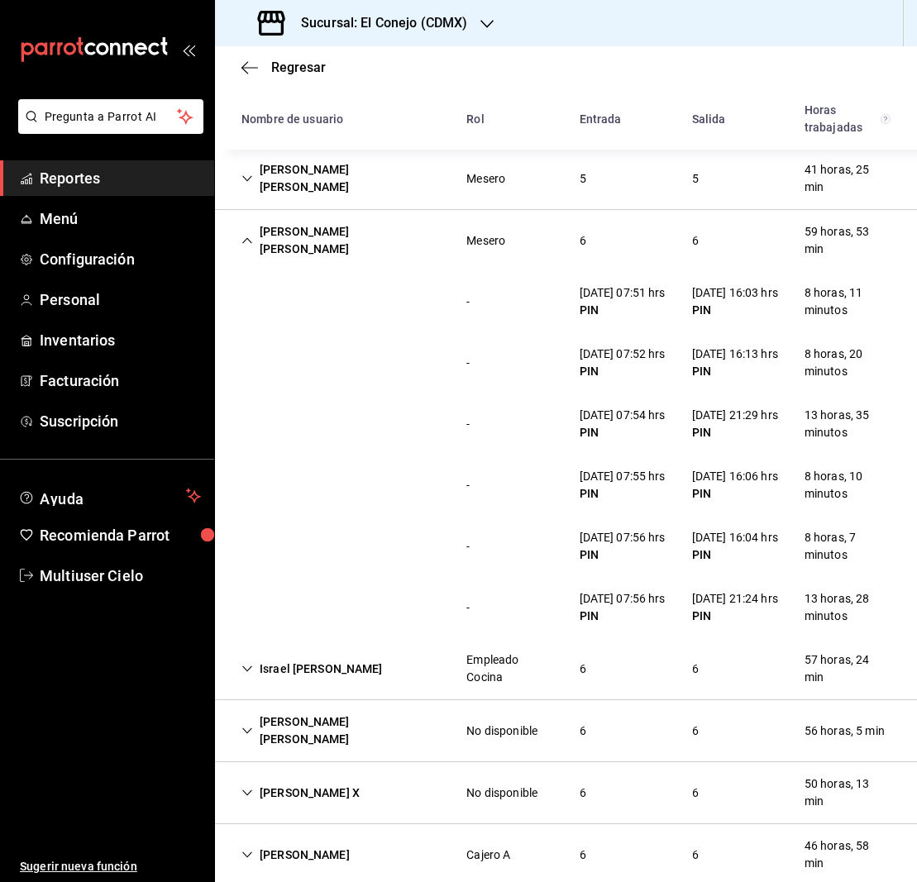
scroll to position [490, 0]
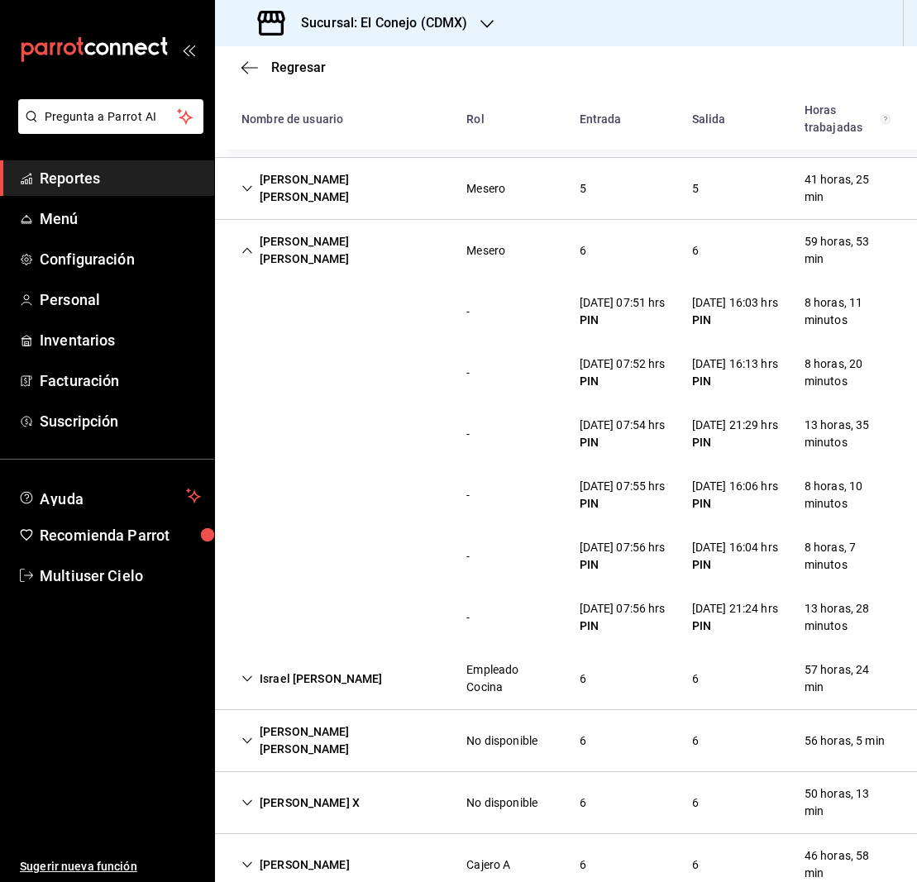
click at [247, 245] on icon "Cell" at bounding box center [247, 251] width 12 height 12
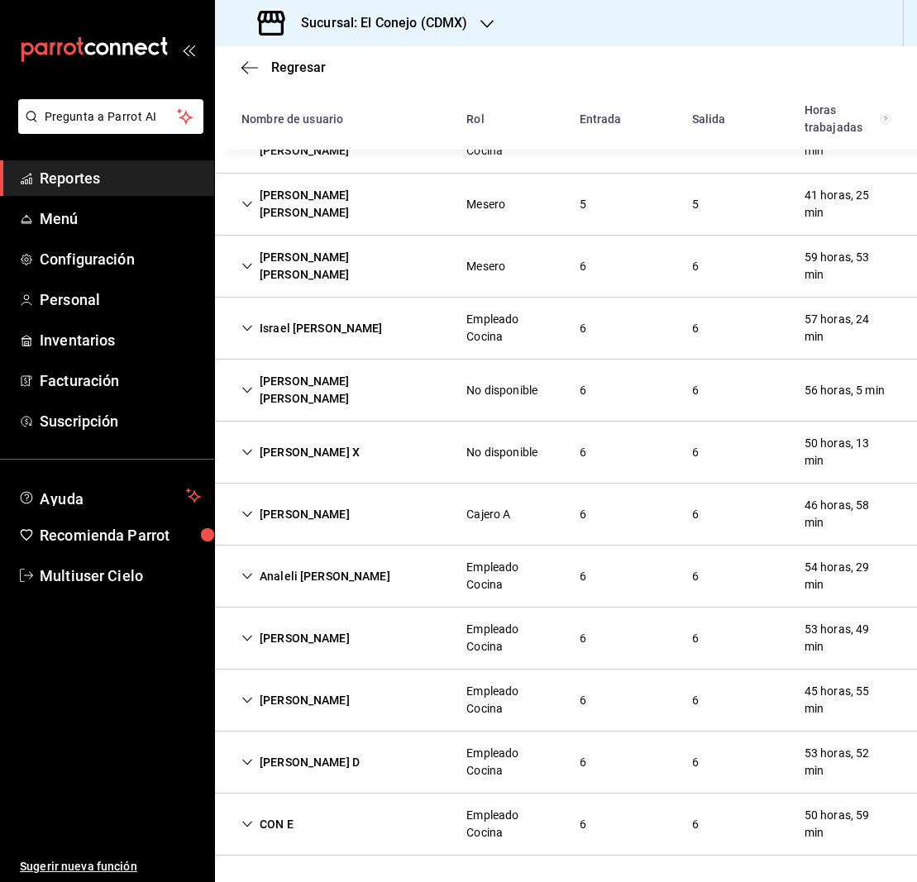
scroll to position [439, 0]
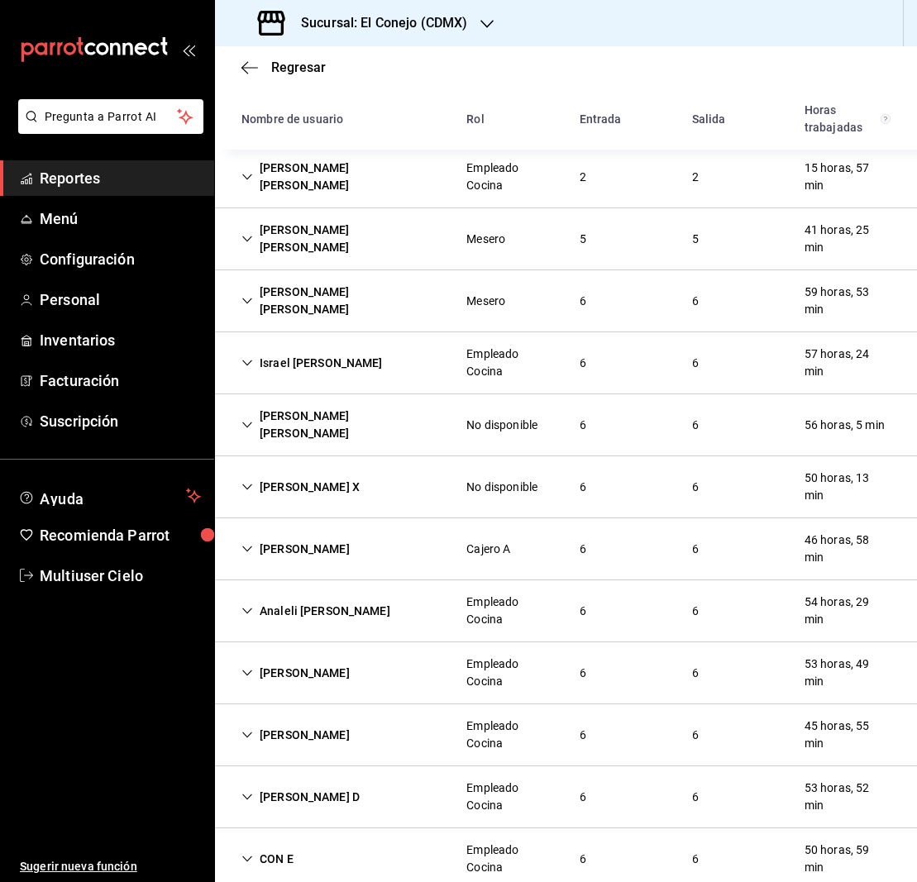
click at [246, 357] on icon "Cell" at bounding box center [247, 363] width 12 height 12
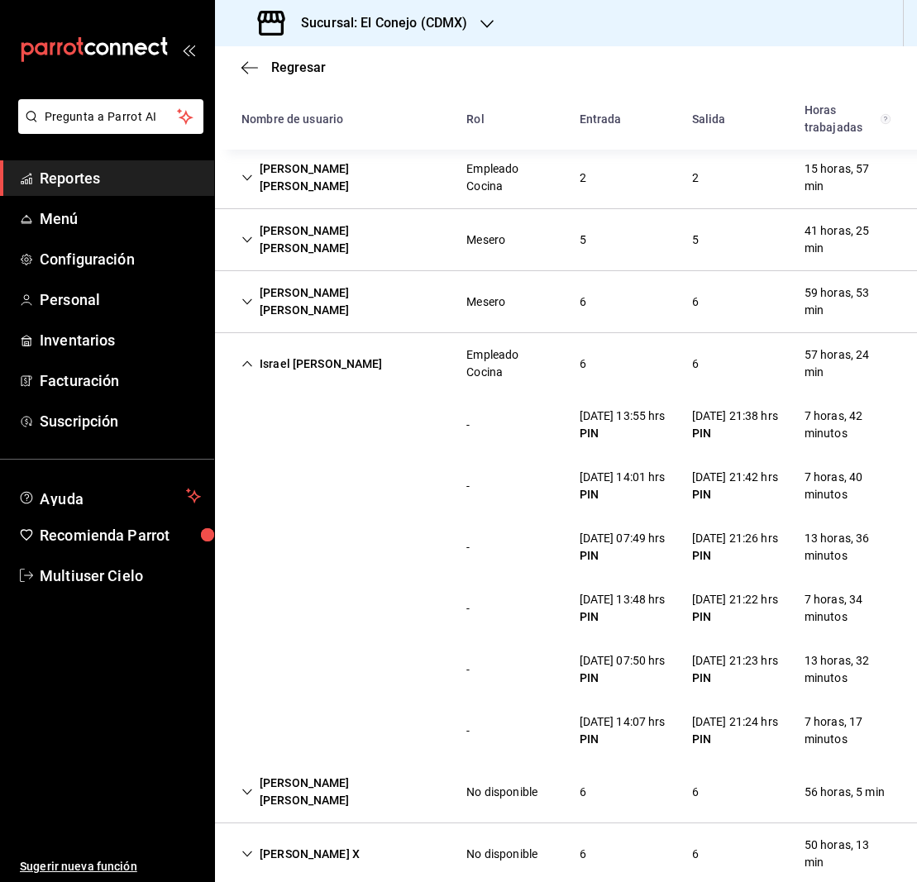
click at [246, 361] on icon "Cell" at bounding box center [247, 364] width 10 height 6
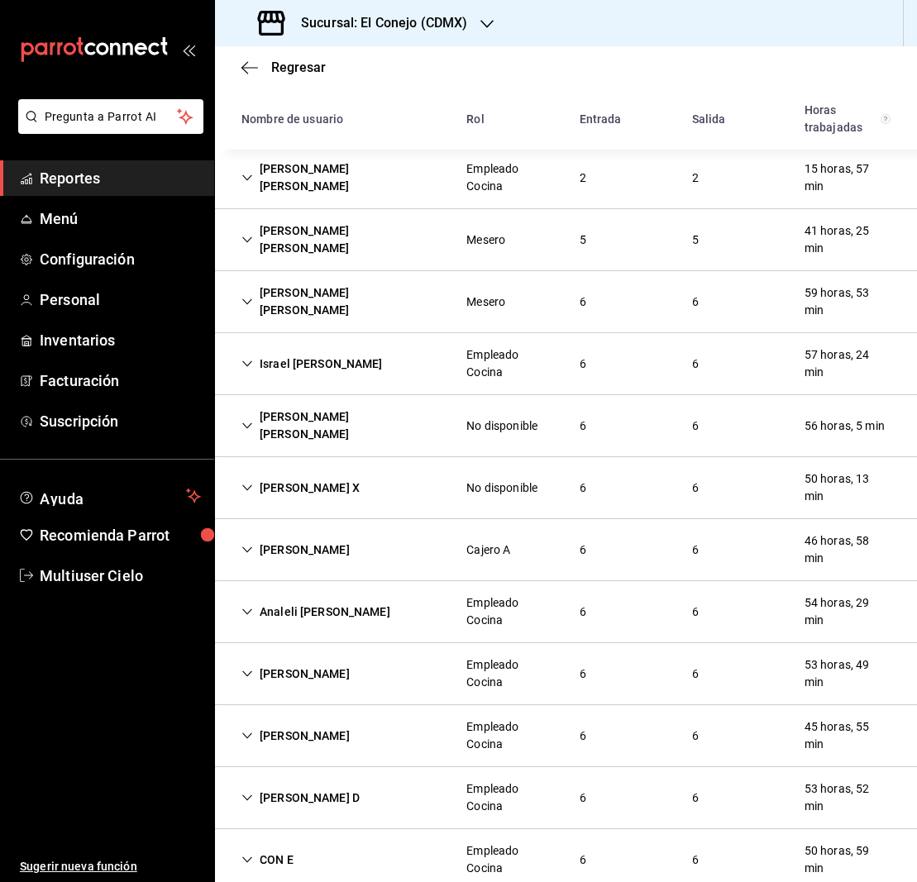
click at [249, 420] on icon "Cell" at bounding box center [247, 426] width 12 height 12
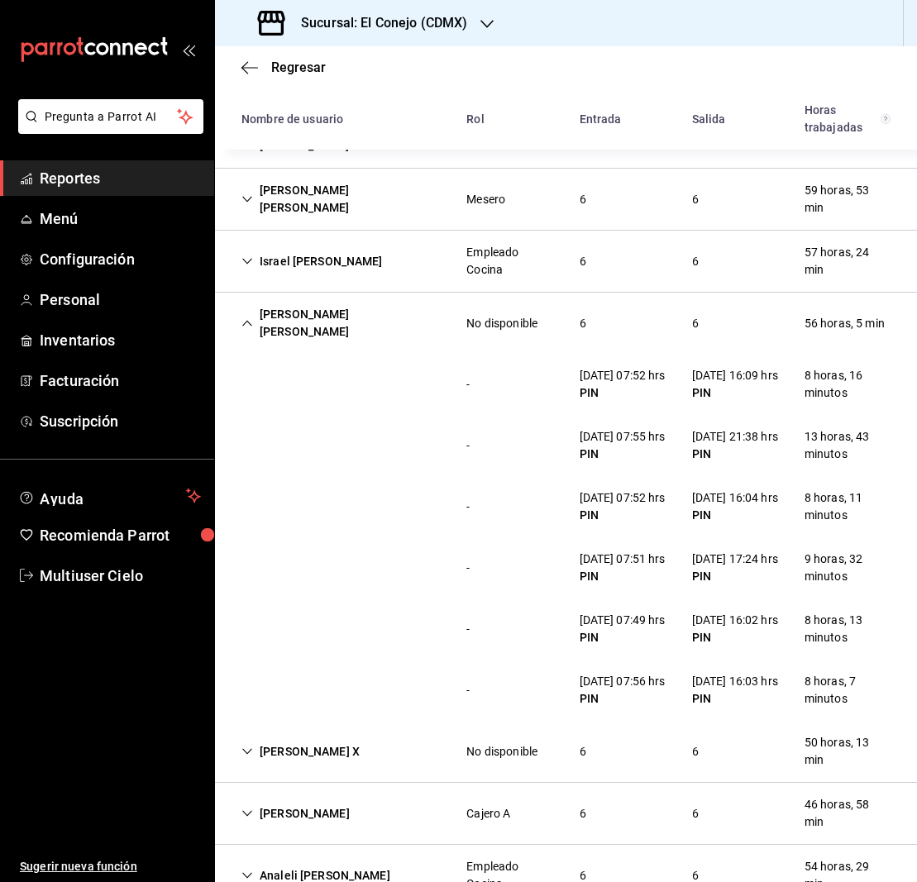
scroll to position [554, 0]
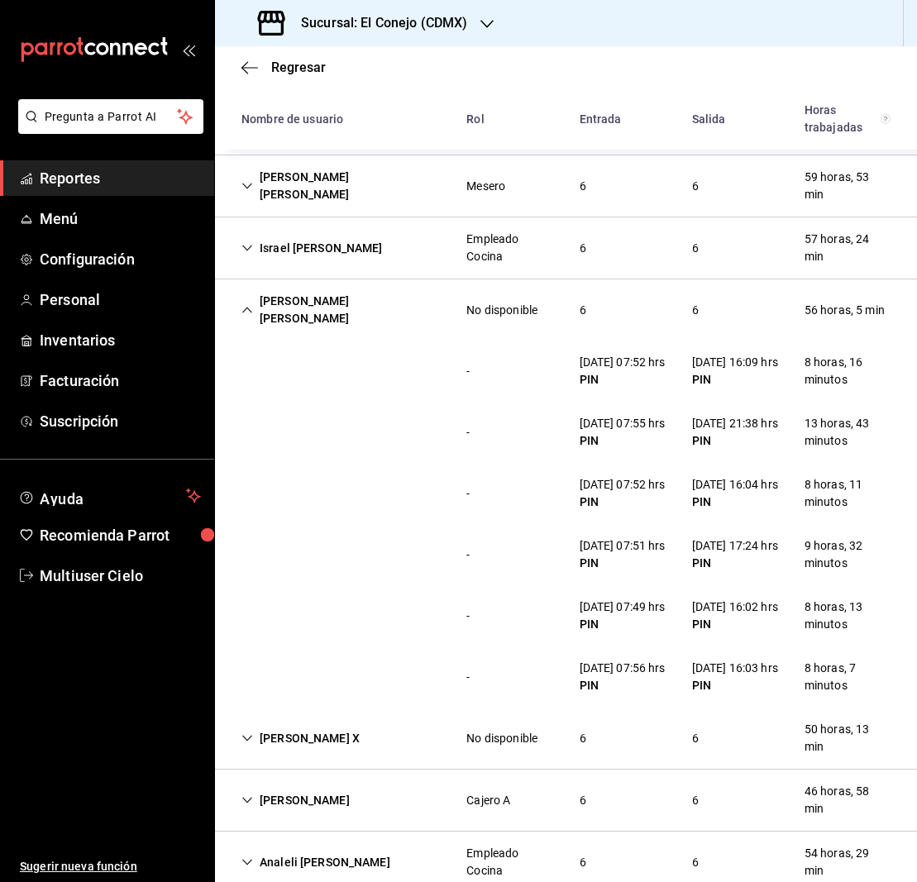
click at [248, 304] on icon "Cell" at bounding box center [247, 310] width 12 height 12
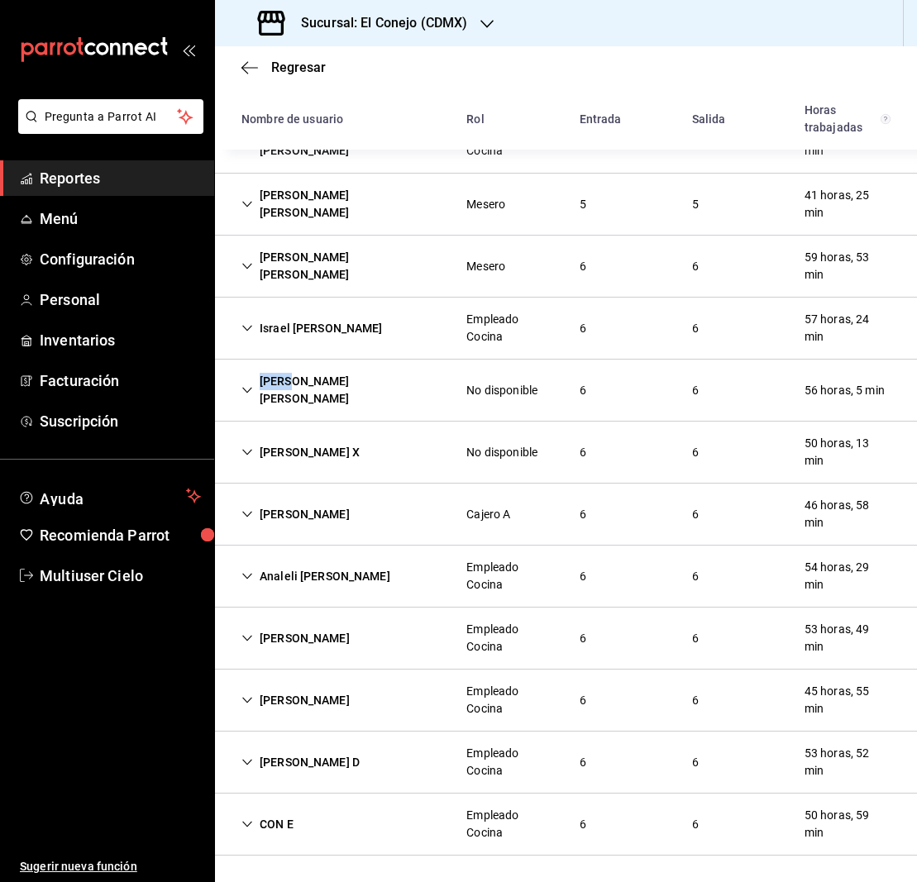
scroll to position [439, 0]
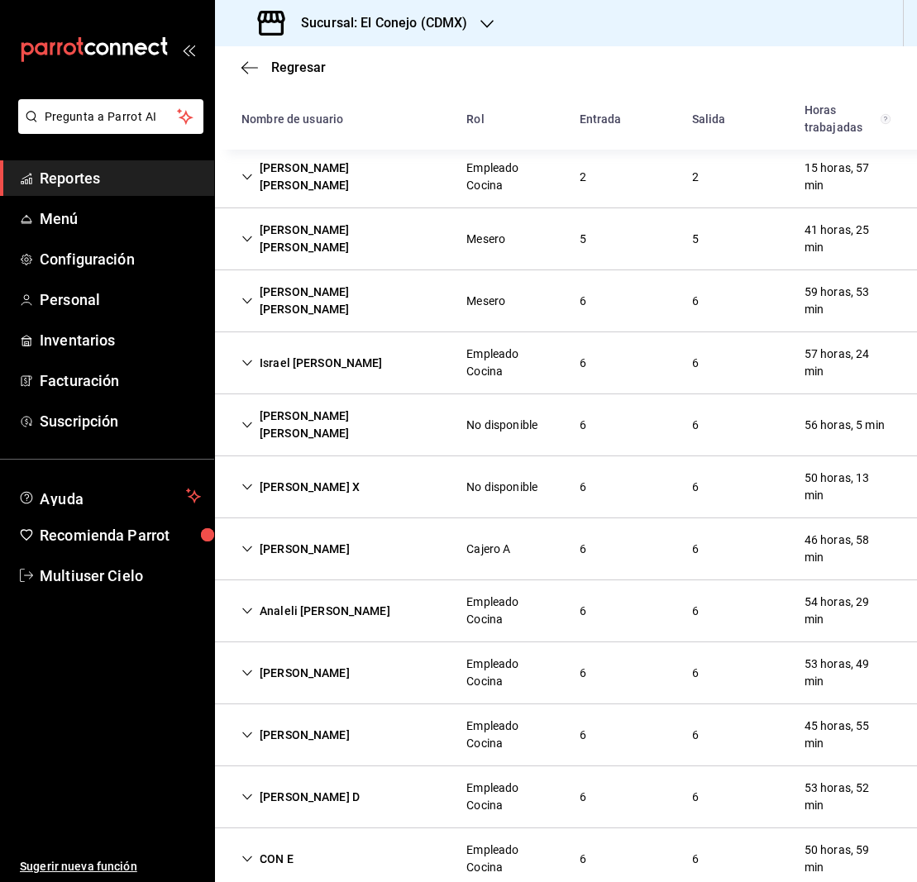
click at [252, 481] on icon "Cell" at bounding box center [247, 487] width 12 height 12
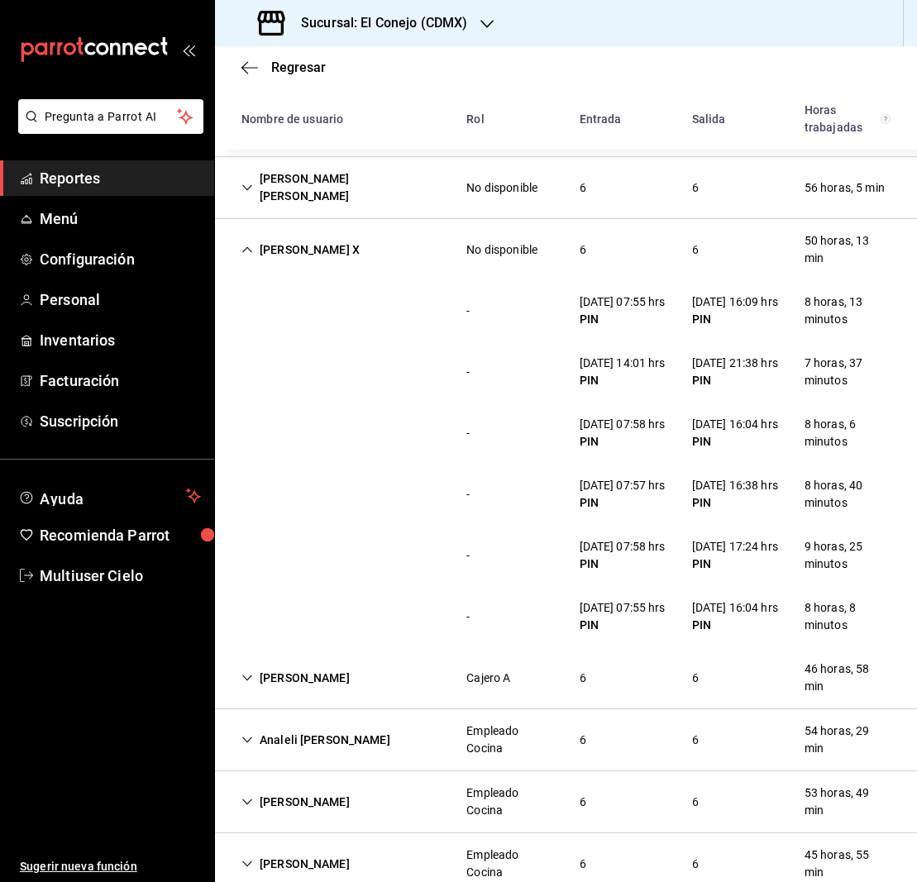
scroll to position [667, 0]
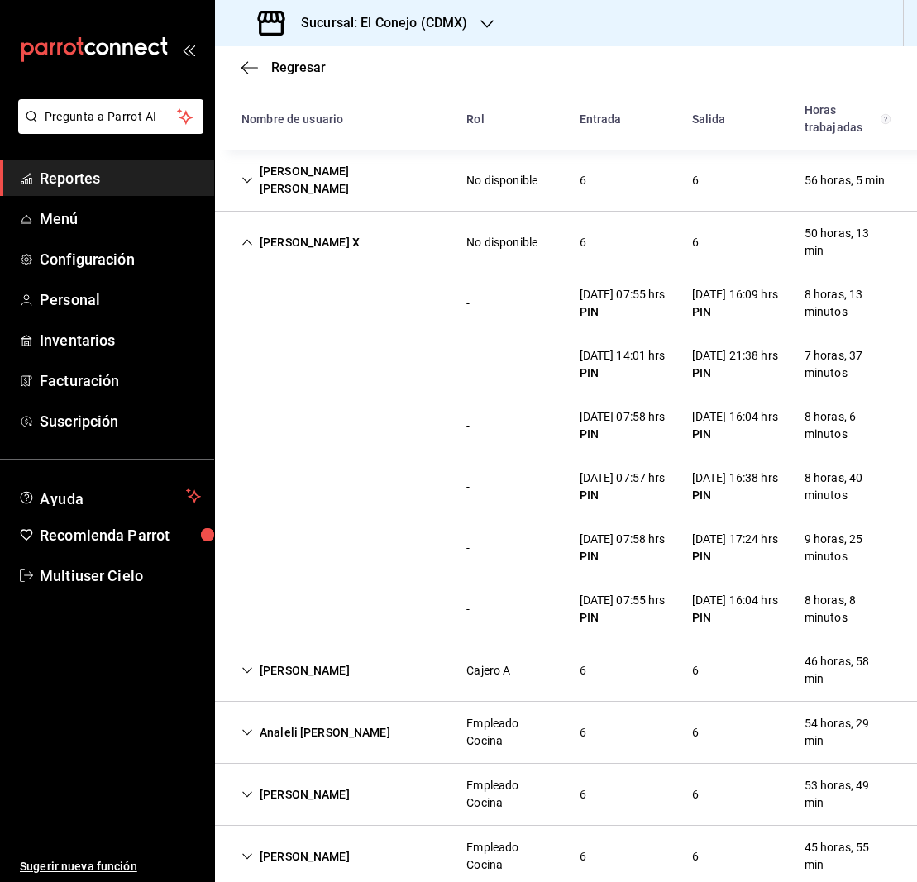
click at [248, 223] on div "Rocio X No disponible 6 6 50 horas, 13 min" at bounding box center [566, 242] width 702 height 61
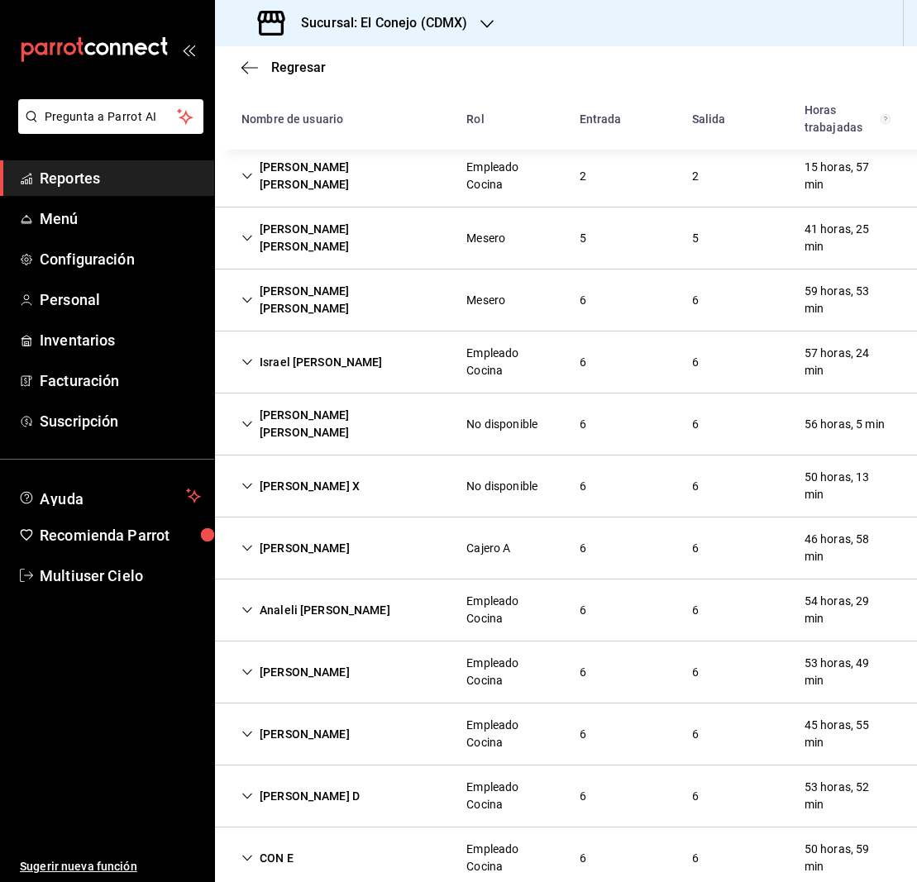
scroll to position [439, 0]
click at [249, 543] on icon "Cell" at bounding box center [247, 549] width 12 height 12
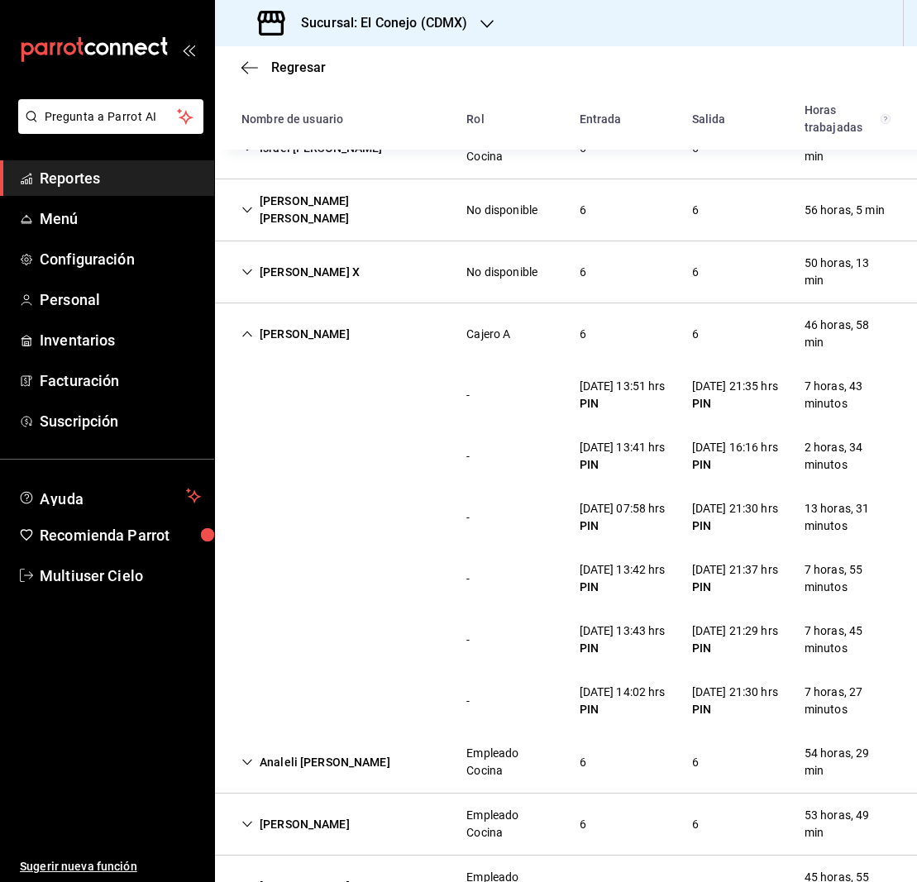
scroll to position [651, 0]
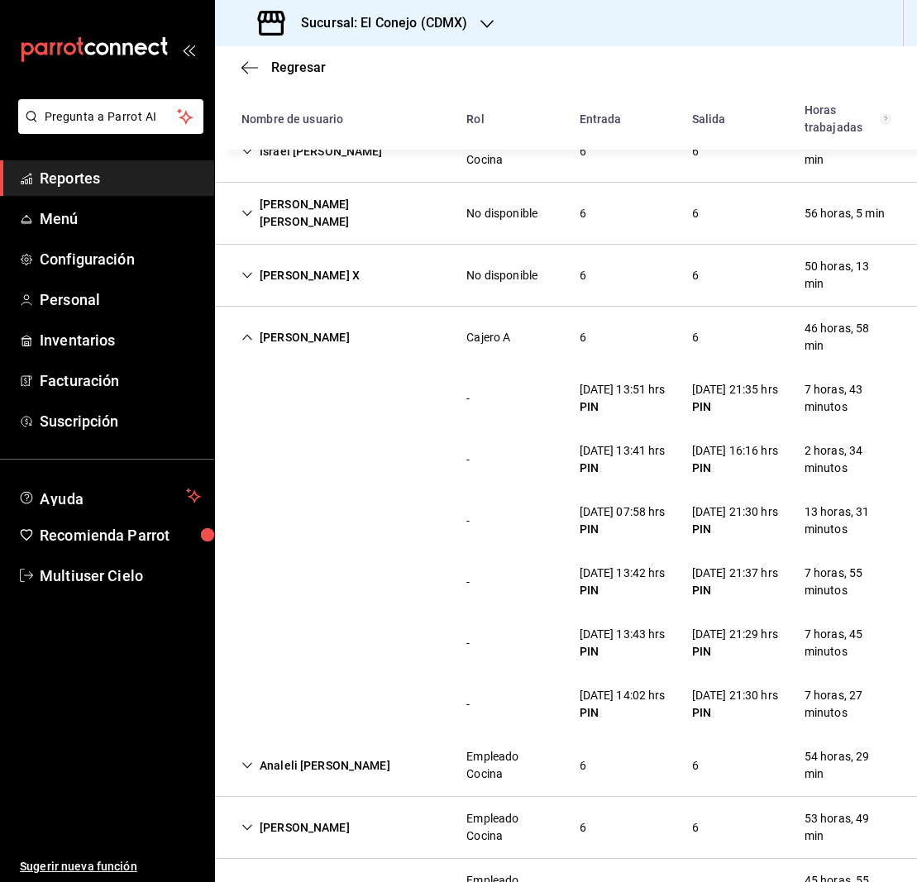
click at [247, 335] on icon "Cell" at bounding box center [247, 338] width 10 height 6
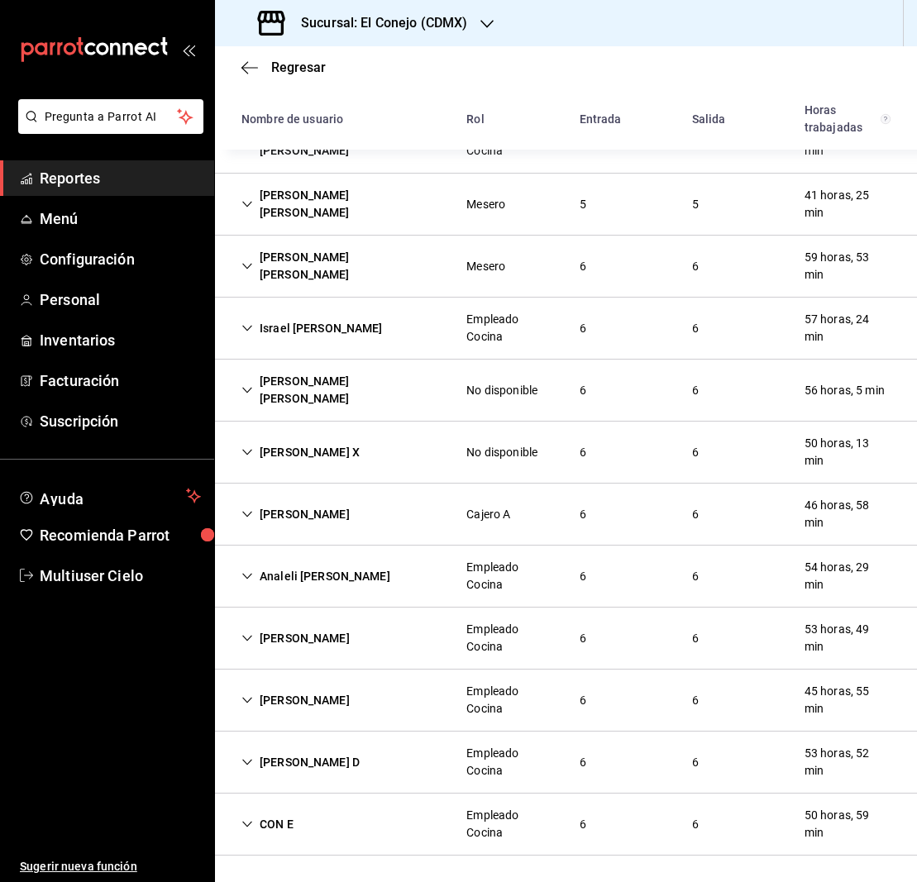
scroll to position [439, 0]
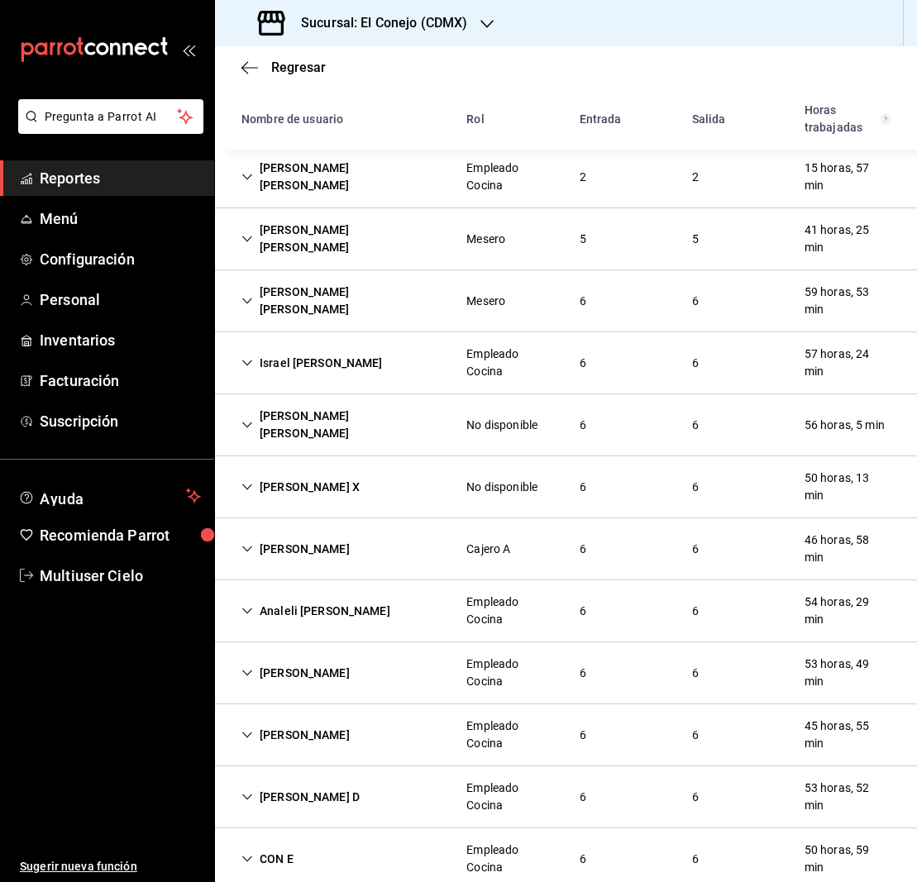
click at [246, 605] on icon "Cell" at bounding box center [247, 611] width 12 height 12
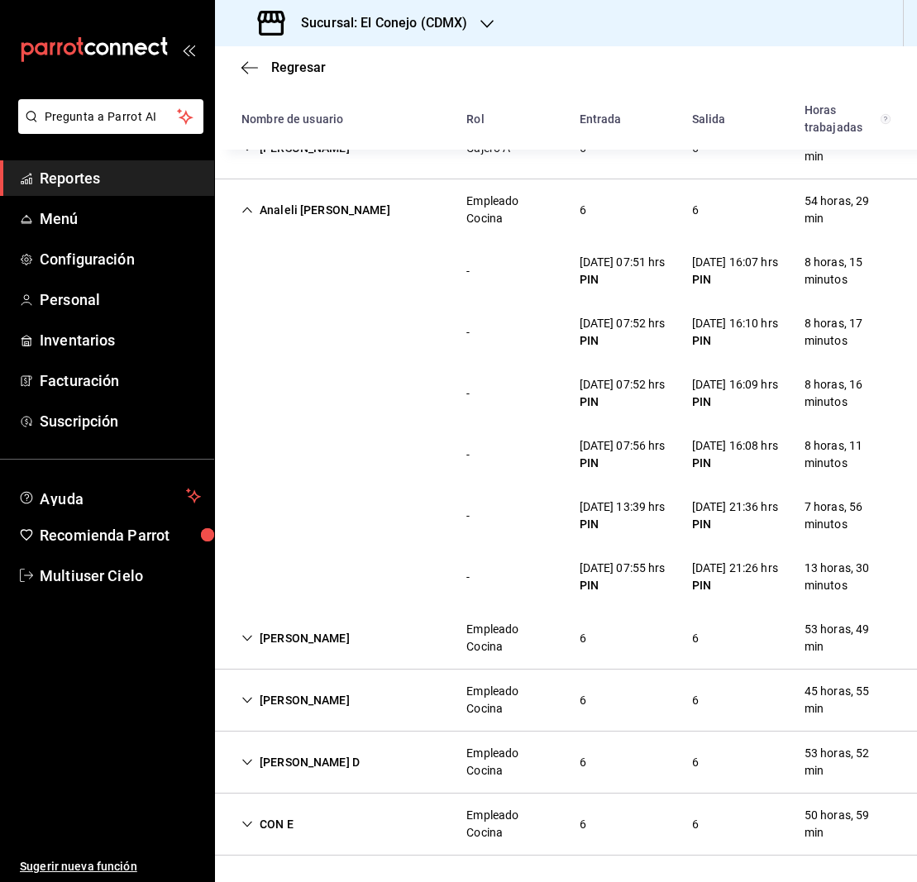
scroll to position [860, 0]
click at [251, 204] on icon "Cell" at bounding box center [247, 210] width 12 height 12
click at [251, 155] on div "Lorena Rebeca Lopez Lopez Cajero 6 6 56 horas, 42 min - 18/08/25 13:46 hrs PIN …" at bounding box center [566, 168] width 702 height 1376
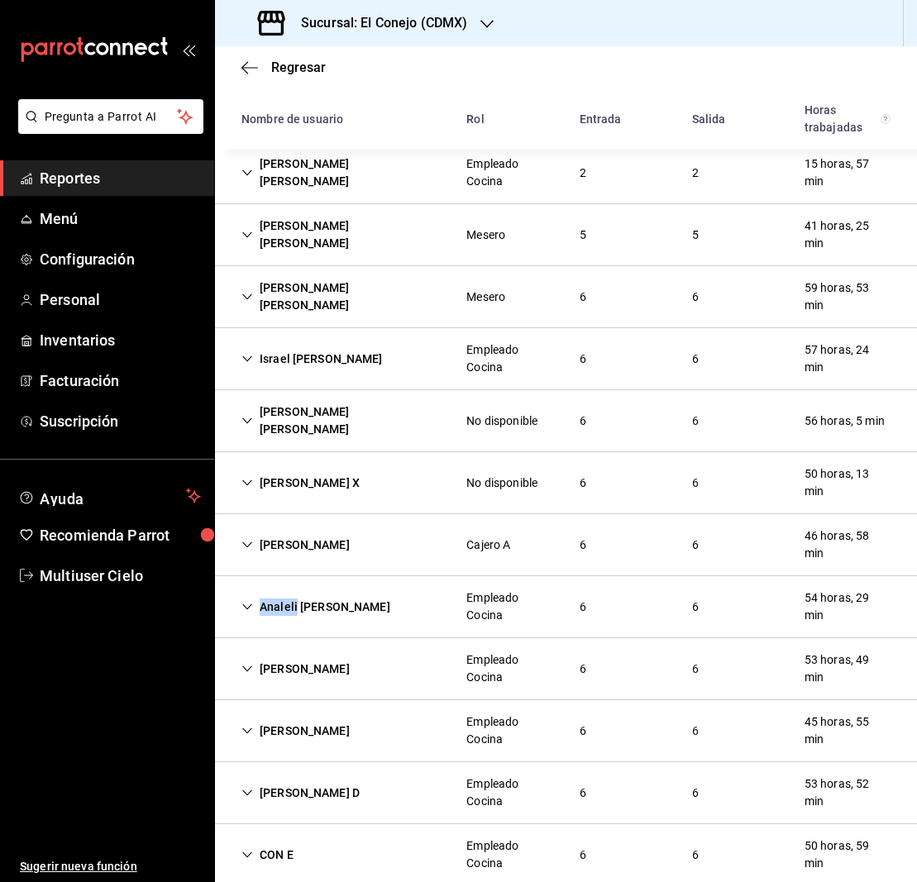
scroll to position [439, 0]
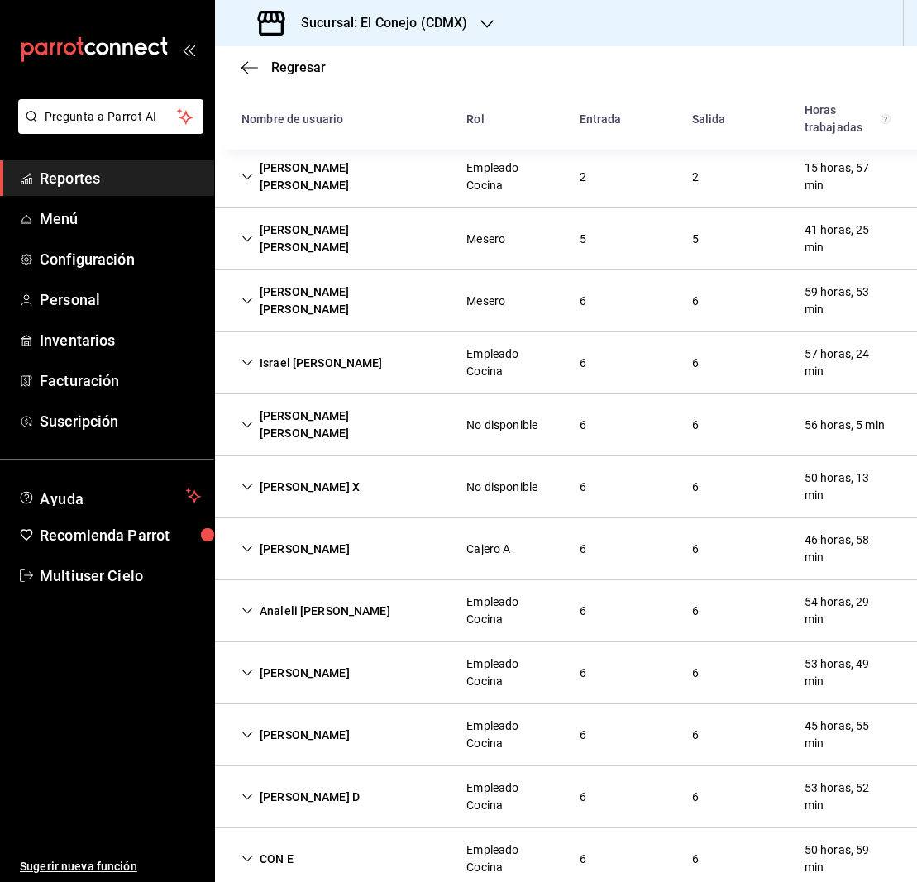
click at [247, 667] on icon "Cell" at bounding box center [247, 673] width 12 height 12
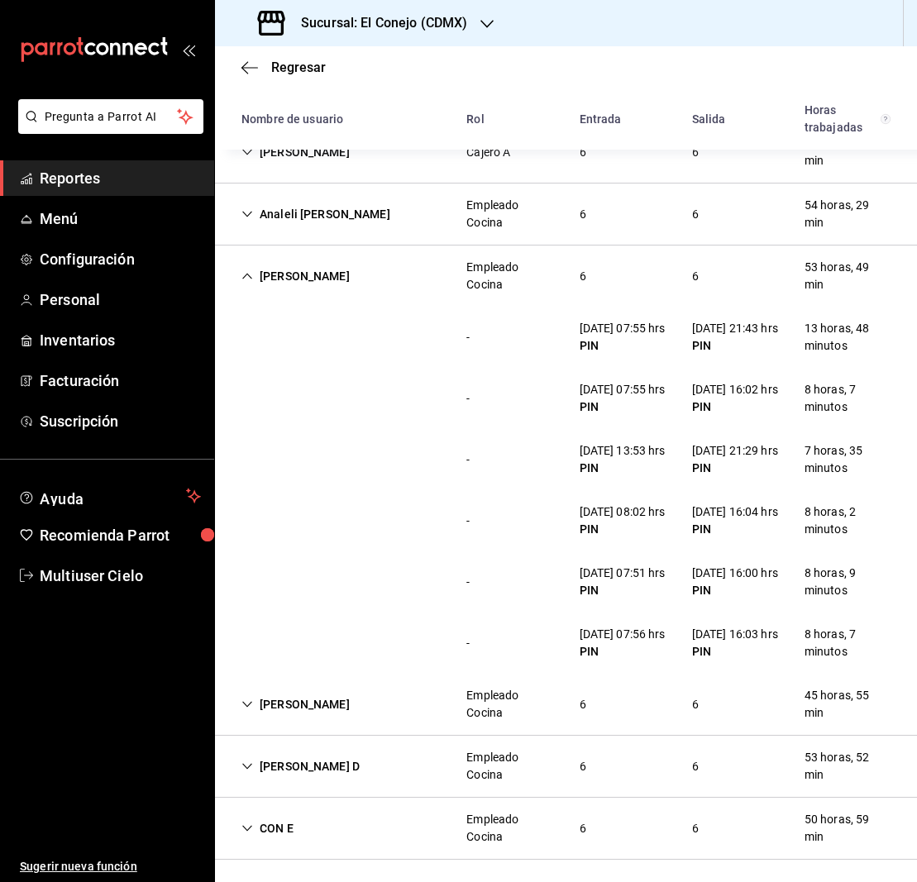
scroll to position [0, 0]
click at [242, 270] on icon "Cell" at bounding box center [247, 276] width 12 height 12
click at [242, 238] on div "Lorena Rebeca Lopez Lopez Cajero 6 6 56 horas, 42 min - 18/08/25 13:46 hrs PIN …" at bounding box center [566, 172] width 702 height 1376
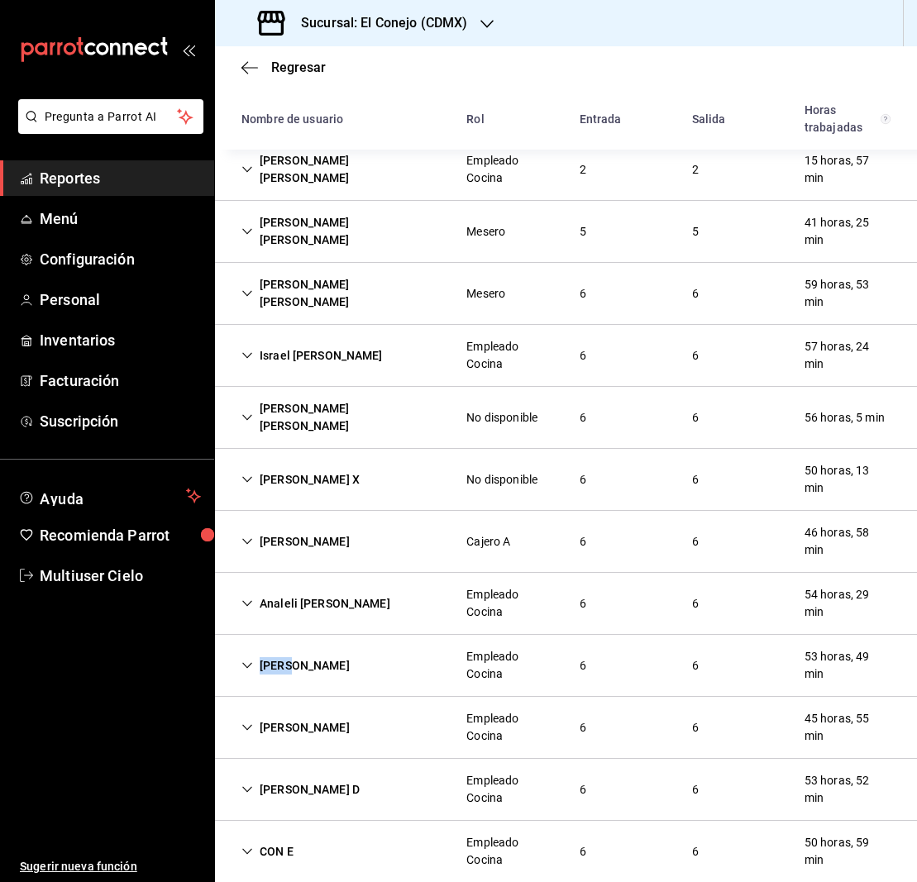
scroll to position [439, 0]
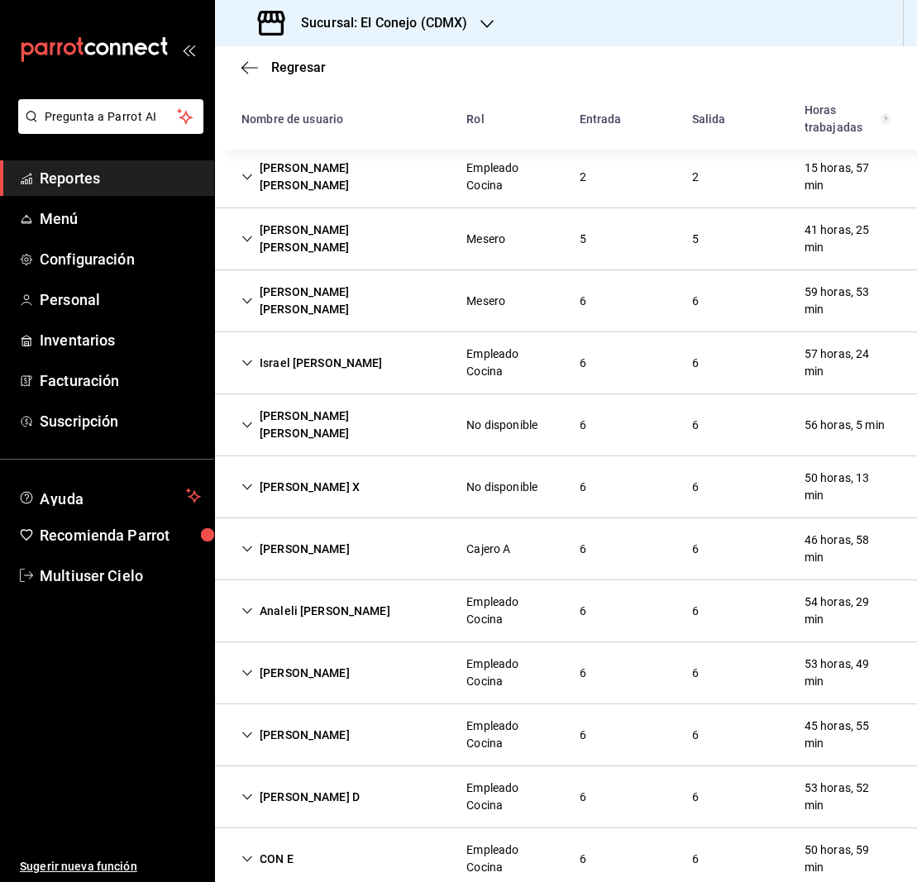
click at [247, 729] on icon "Cell" at bounding box center [247, 735] width 12 height 12
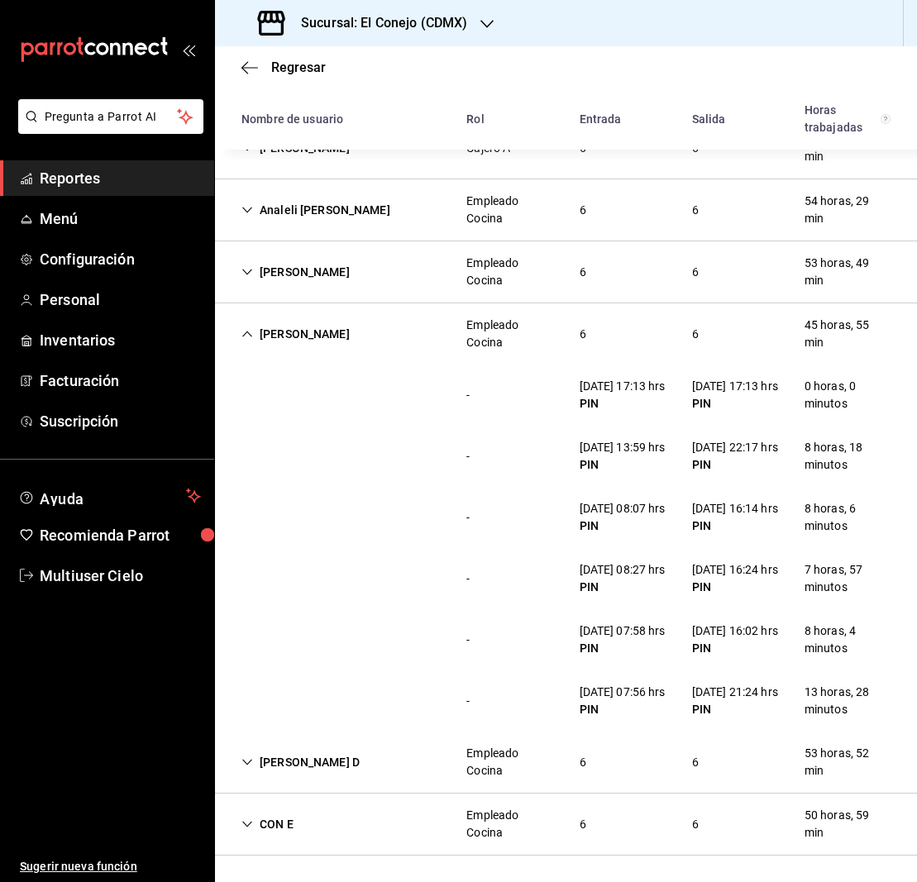
scroll to position [899, 0]
click at [247, 332] on icon "Cell" at bounding box center [247, 335] width 10 height 6
click at [247, 237] on div "Lorena Rebeca Lopez Lopez Cajero 6 6 56 horas, 42 min - 18/08/25 13:46 hrs PIN …" at bounding box center [566, 168] width 702 height 1376
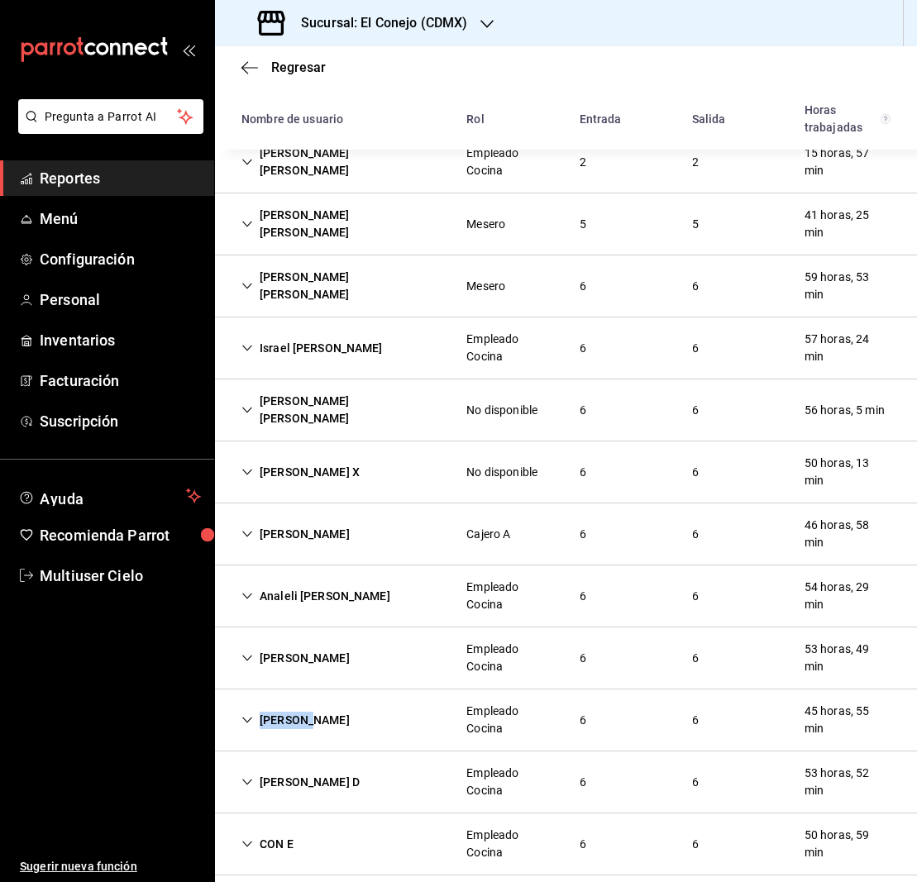
scroll to position [439, 0]
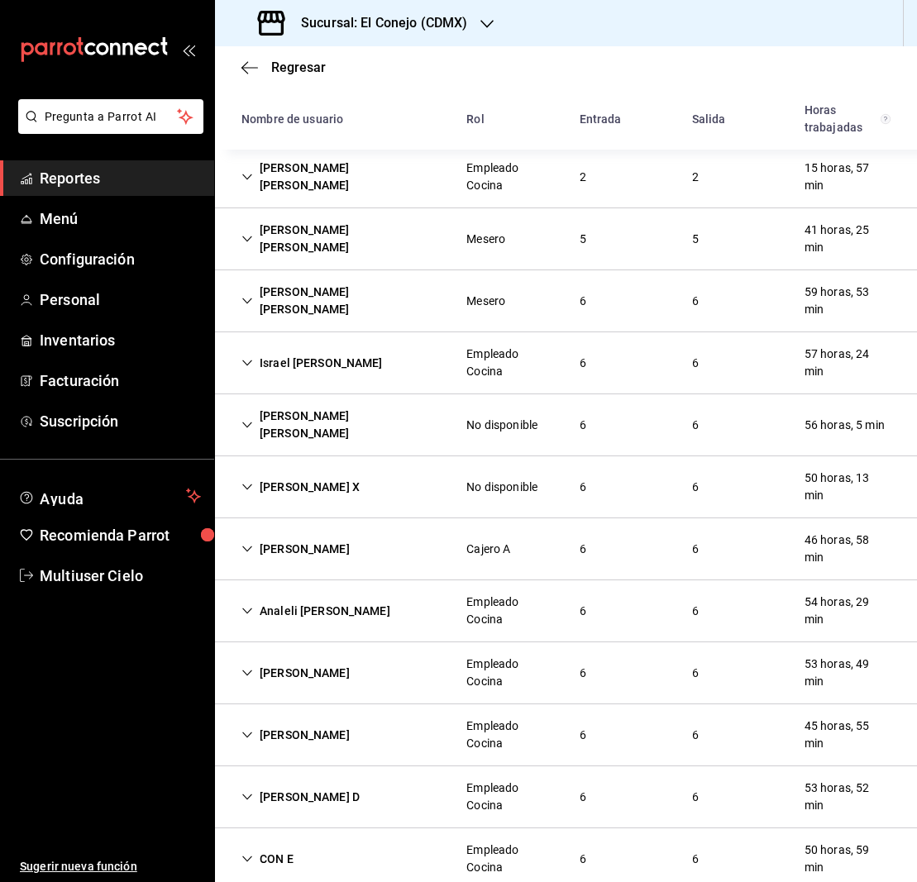
click at [252, 791] on icon "Cell" at bounding box center [247, 797] width 12 height 12
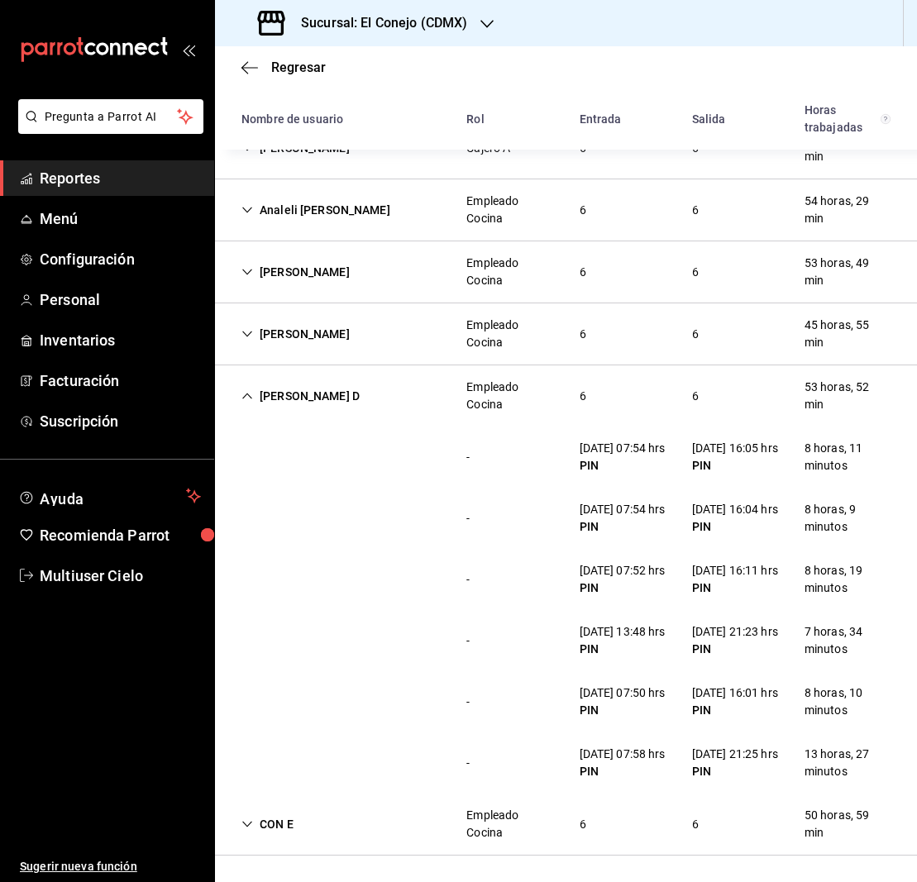
scroll to position [895, 0]
click at [247, 390] on icon "Cell" at bounding box center [247, 396] width 12 height 12
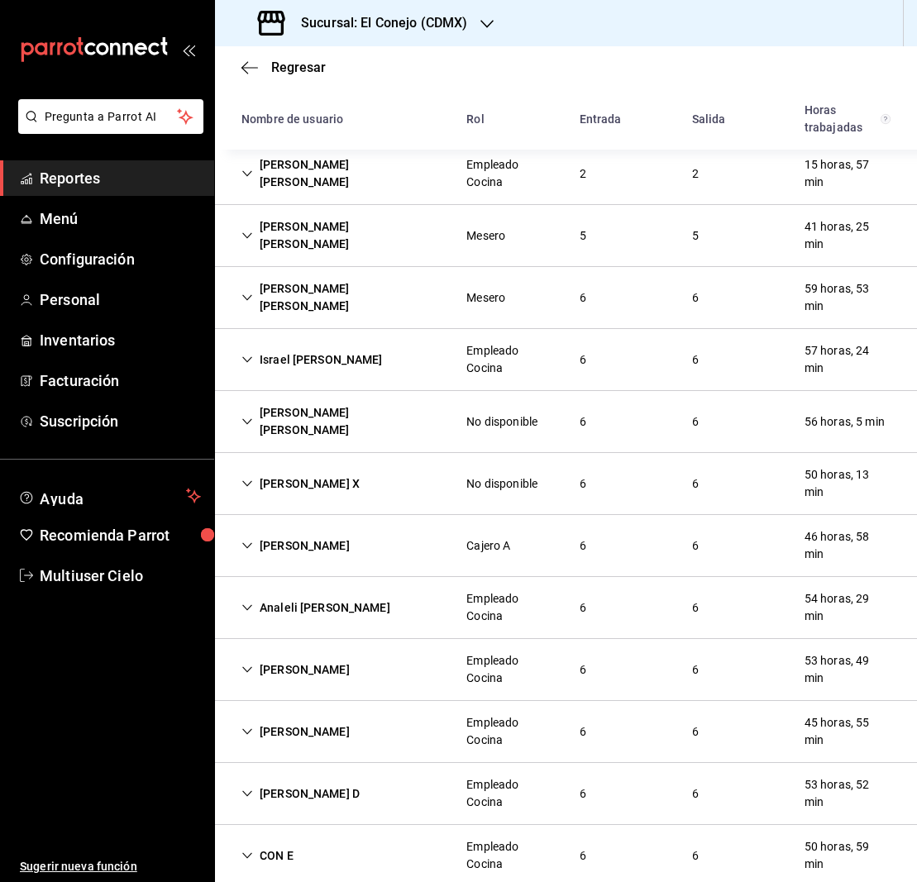
scroll to position [439, 0]
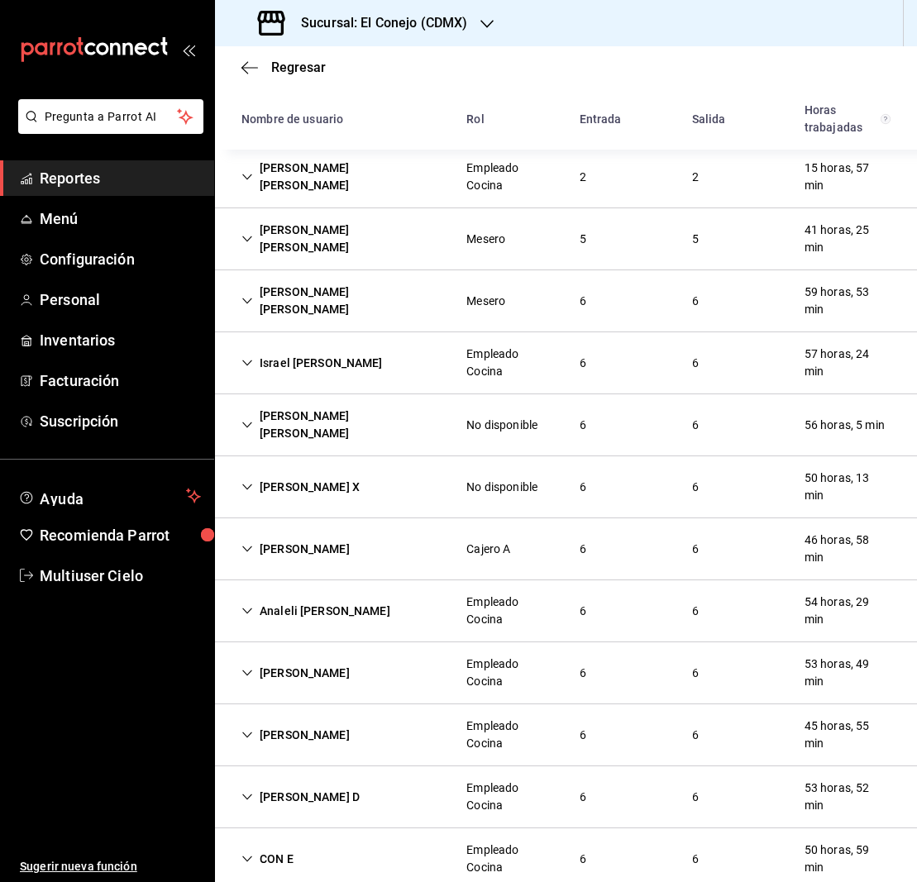
click at [247, 853] on icon "Cell" at bounding box center [247, 859] width 12 height 12
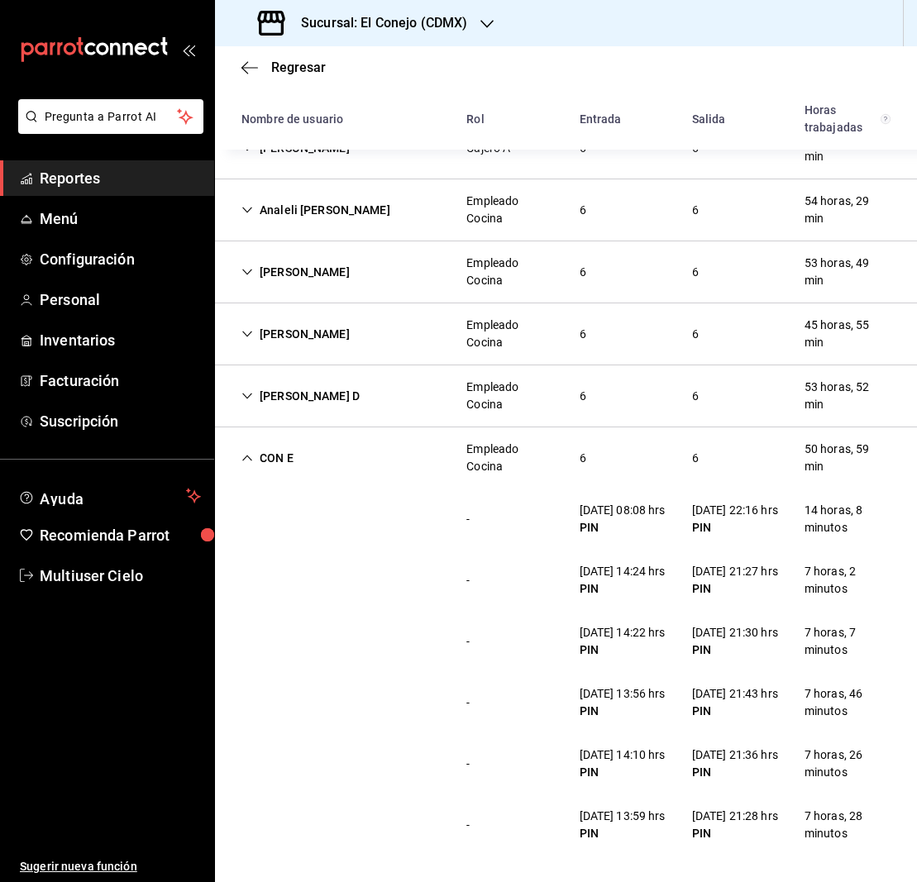
scroll to position [0, 0]
